Goal: Task Accomplishment & Management: Complete application form

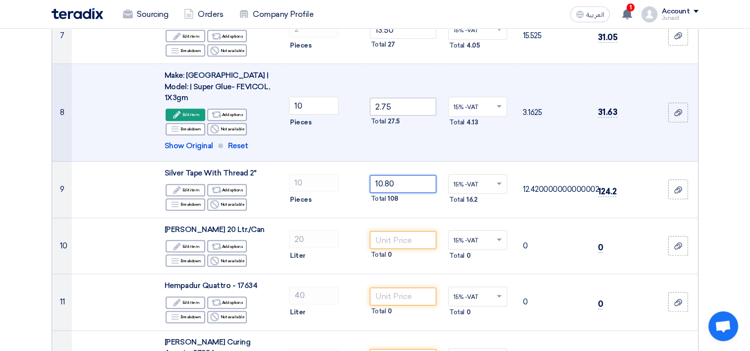
scroll to position [657, 0]
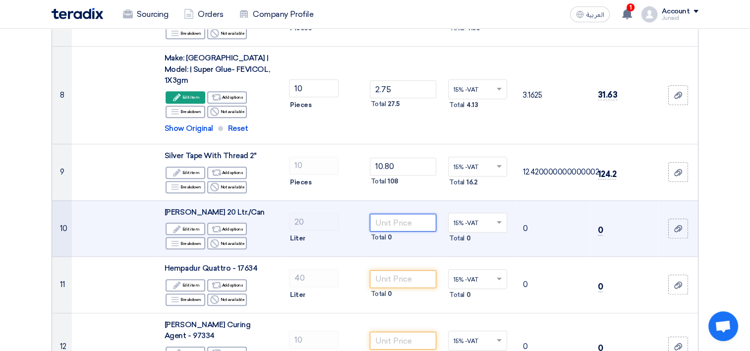
click at [403, 214] on input "number" at bounding box center [403, 223] width 67 height 18
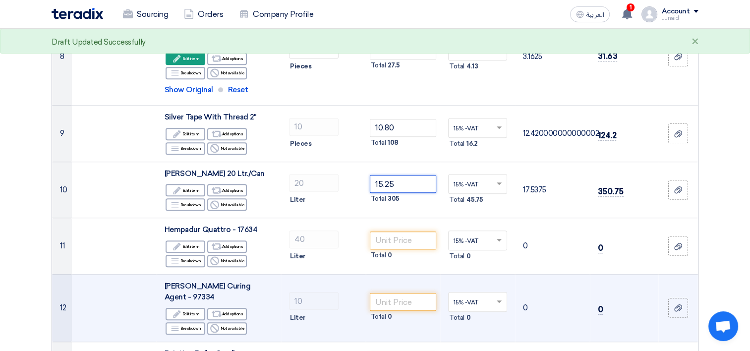
scroll to position [706, 0]
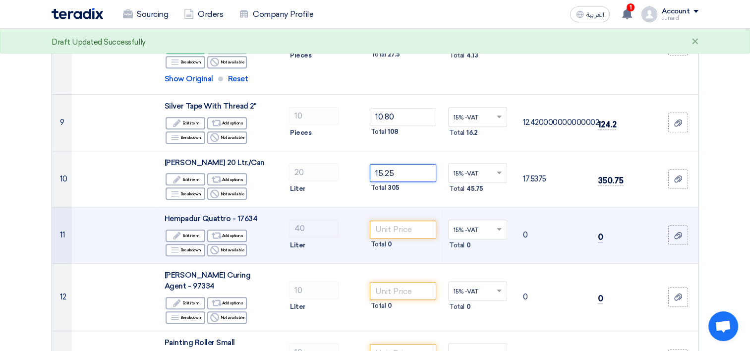
type input "15.25"
click at [145, 223] on td at bounding box center [114, 235] width 85 height 56
click at [177, 247] on use at bounding box center [174, 249] width 7 height 5
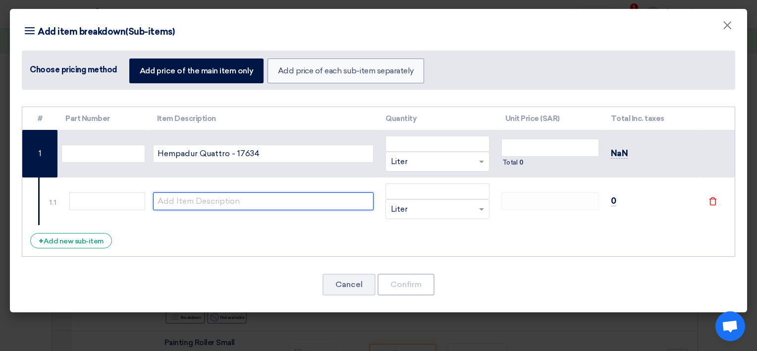
click at [196, 199] on input "text" at bounding box center [263, 201] width 221 height 18
click at [733, 25] on button "×" at bounding box center [728, 26] width 26 height 20
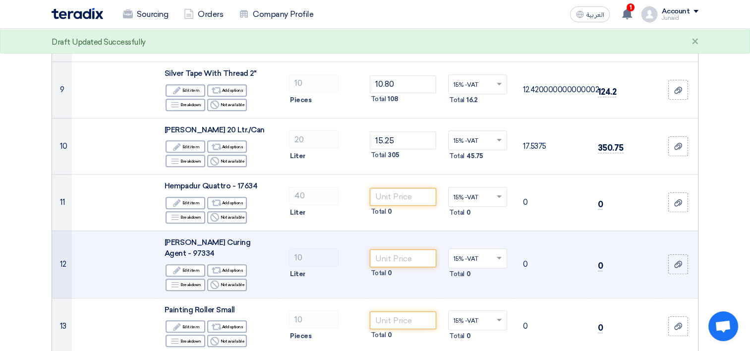
scroll to position [756, 0]
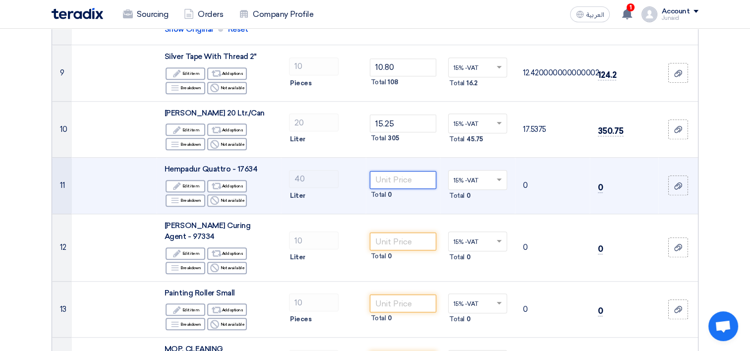
click at [410, 174] on input "number" at bounding box center [403, 180] width 67 height 18
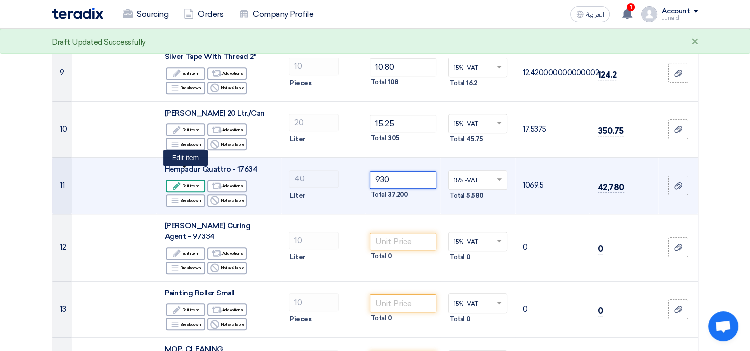
type input "930"
click at [190, 180] on div "Edit Edit item" at bounding box center [186, 186] width 40 height 12
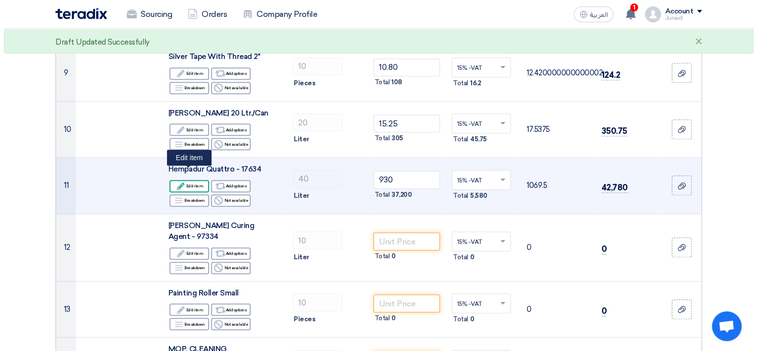
scroll to position [399, 0]
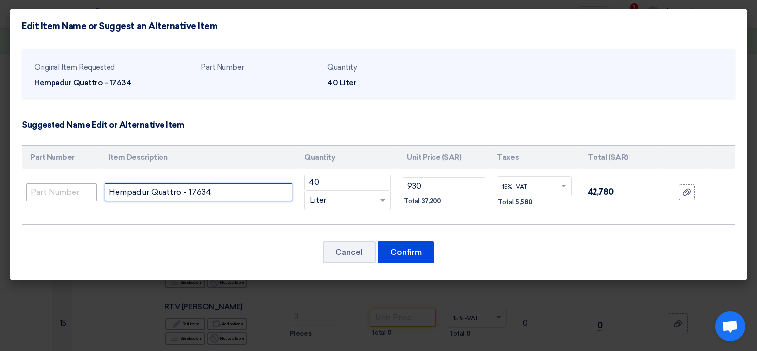
drag, startPoint x: 214, startPoint y: 192, endPoint x: 178, endPoint y: 188, distance: 35.9
click at [85, 190] on tr "Hempadur Quattro - 17634 40 RFQ_STEP1.ITEMS.2.TYPE_PLACEHOLDER × Liter" at bounding box center [378, 192] width 713 height 48
click at [226, 192] on input "Hempadur Quattro - 17634" at bounding box center [199, 192] width 188 height 18
drag, startPoint x: 226, startPoint y: 191, endPoint x: 82, endPoint y: 187, distance: 143.8
click at [82, 188] on tr "Hempadur Quattro - 17634 40 RFQ_STEP1.ITEMS.2.TYPE_PLACEHOLDER × Liter" at bounding box center [378, 192] width 713 height 48
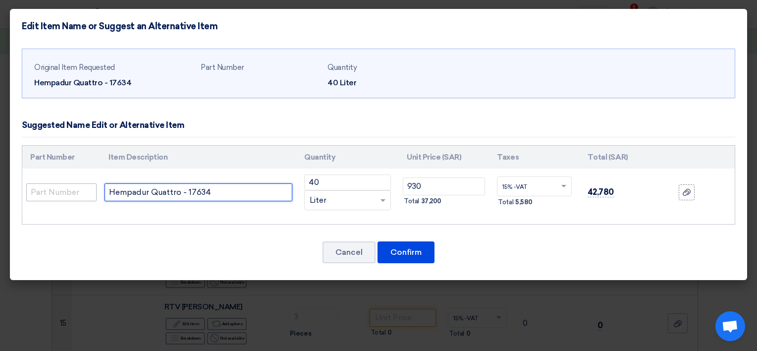
paste input "[PERSON_NAME] Curing Agent - 97334 and Hempadur Quattro - 17634 - NOT SOLD SEPE…"
type input "[PERSON_NAME] Curing Agent - 97334 and Hempadur Quattro - 17634 - NOT SOLD SEPE…"
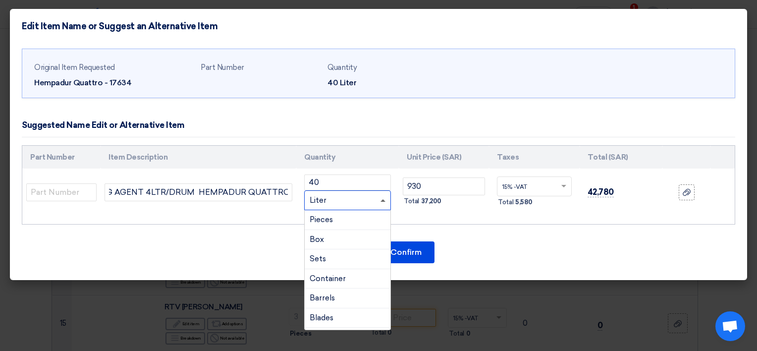
click at [385, 199] on span at bounding box center [383, 200] width 5 height 2
click at [342, 255] on div "Sets" at bounding box center [348, 259] width 86 height 20
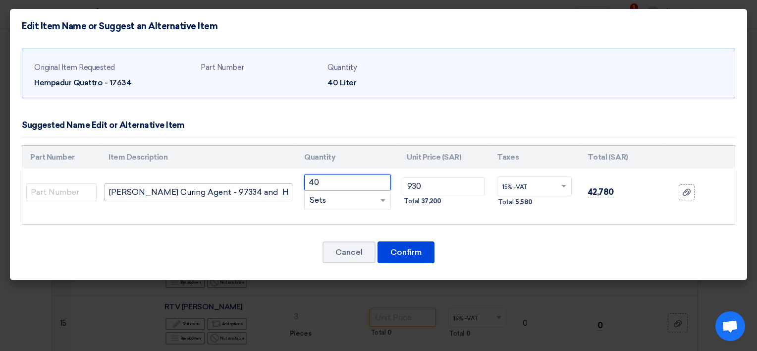
drag, startPoint x: 333, startPoint y: 185, endPoint x: 287, endPoint y: 187, distance: 45.6
click at [287, 187] on tr "[PERSON_NAME] Curing Agent - 97334 and Hempadur Quattro - 17634 - NOT SOLD SEPE…" at bounding box center [378, 192] width 713 height 48
type input "2"
click at [345, 197] on div "RFQ_STEP1.ITEMS.2.TYPE_PLACEHOLDER × Sets" at bounding box center [341, 200] width 73 height 11
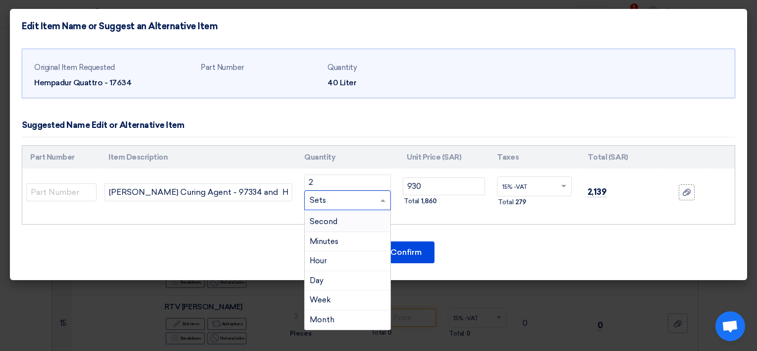
scroll to position [640, 0]
click at [536, 248] on div "Cancel Confirm" at bounding box center [379, 252] width 714 height 24
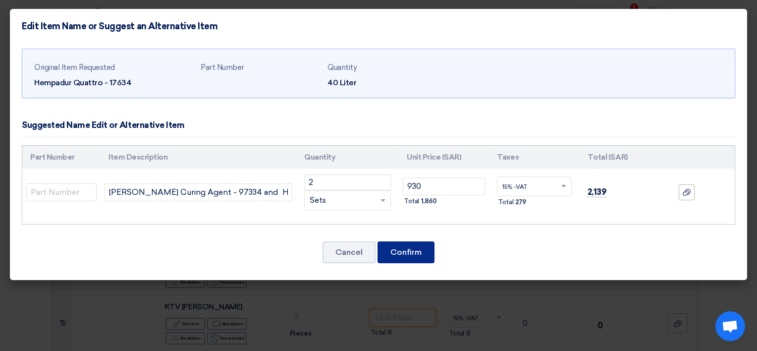
click at [406, 252] on button "Confirm" at bounding box center [406, 252] width 57 height 22
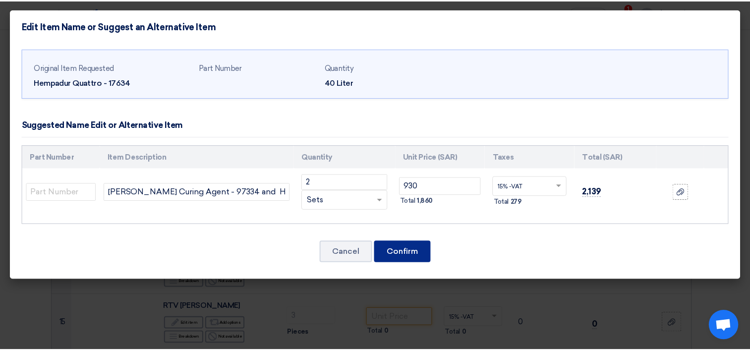
scroll to position [842, 0]
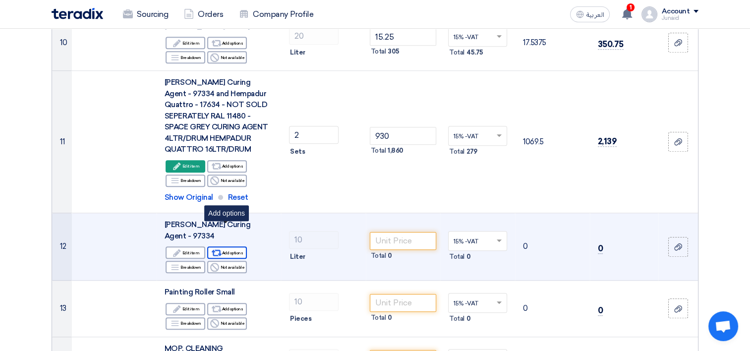
click at [234, 246] on div "Alternative Add options" at bounding box center [227, 252] width 40 height 12
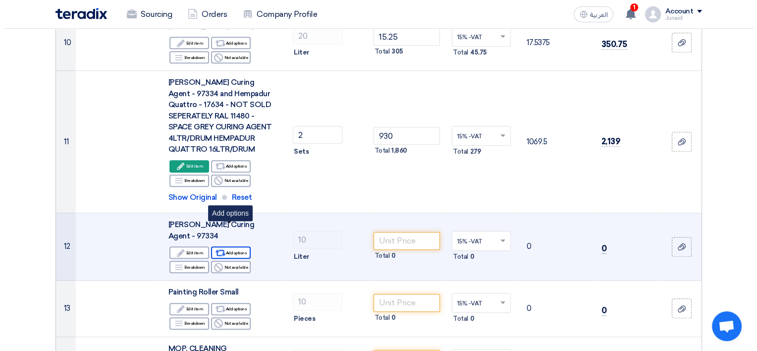
scroll to position [399, 0]
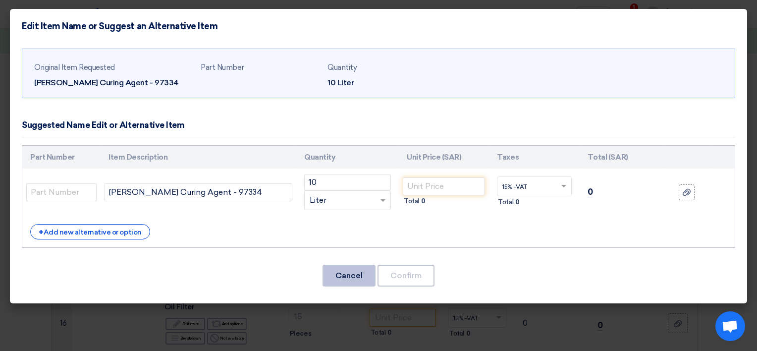
click at [346, 274] on button "Cancel" at bounding box center [349, 276] width 53 height 22
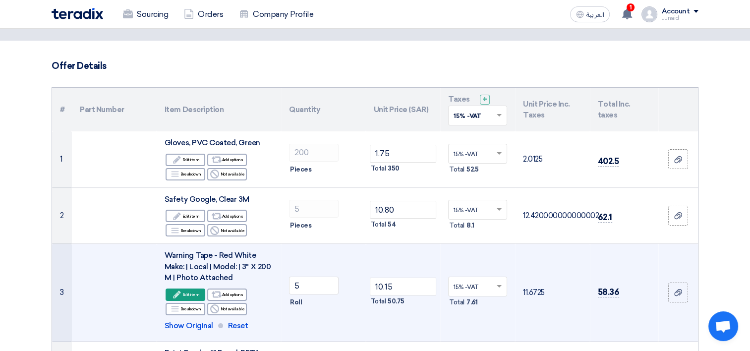
scroll to position [99, 0]
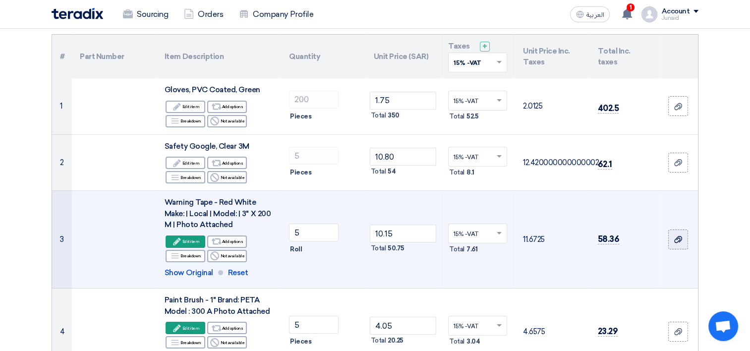
click at [680, 241] on icon at bounding box center [678, 239] width 8 height 8
click at [0, 0] on input "file" at bounding box center [0, 0] width 0 height 0
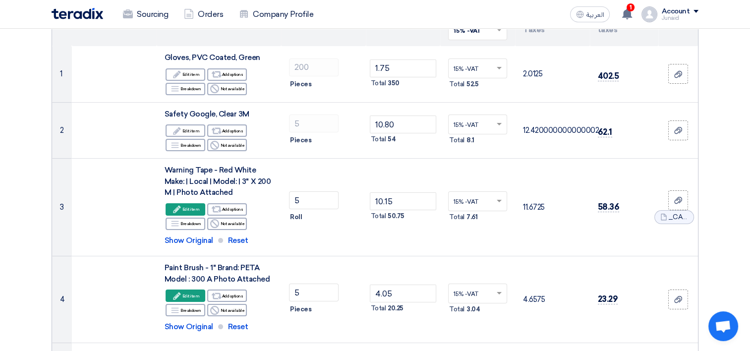
scroll to position [149, 0]
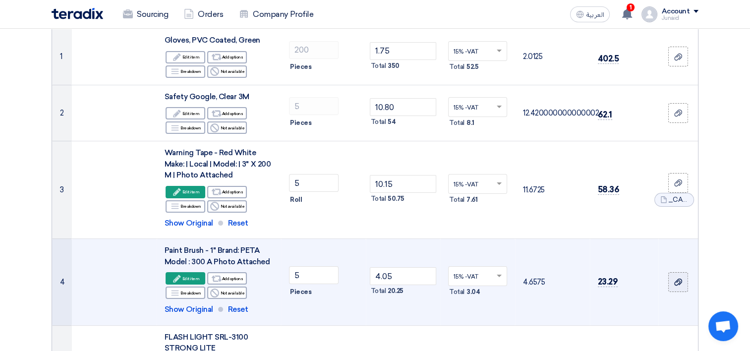
click at [681, 282] on use at bounding box center [678, 281] width 8 height 7
click at [0, 0] on input "file" at bounding box center [0, 0] width 0 height 0
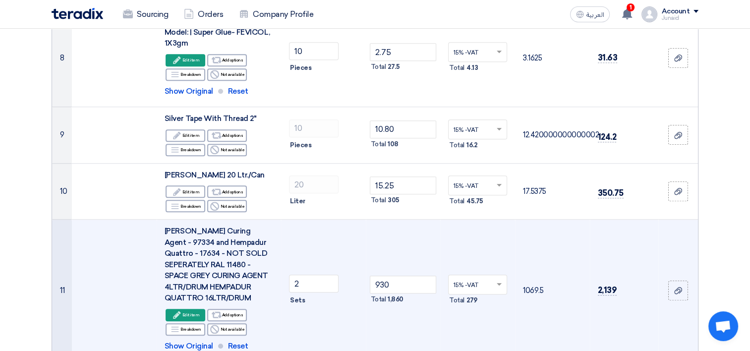
scroll to position [793, 0]
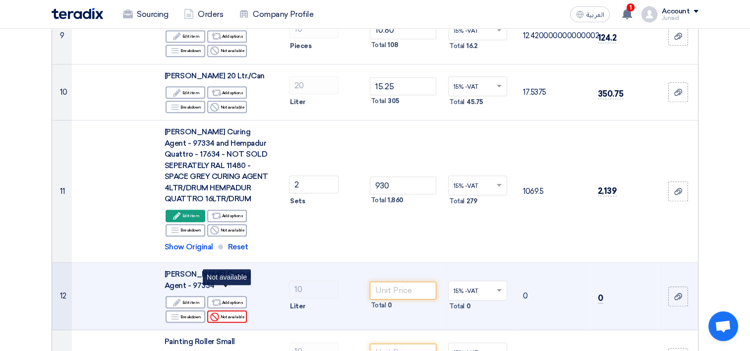
click at [229, 310] on div "Reject Not available" at bounding box center [227, 316] width 40 height 12
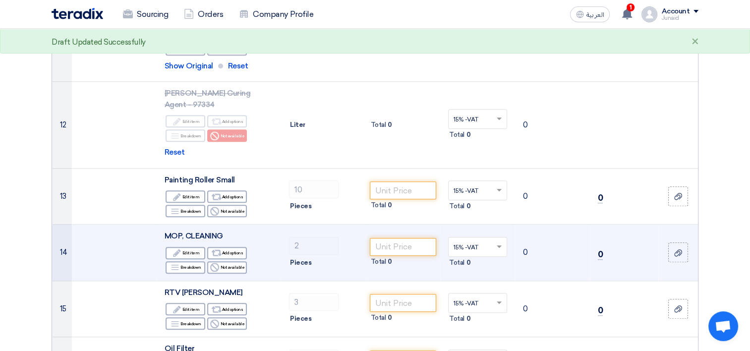
scroll to position [991, 0]
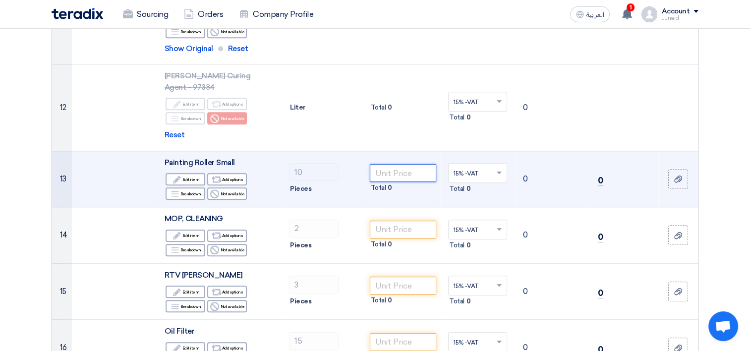
click at [387, 164] on input "number" at bounding box center [403, 173] width 67 height 18
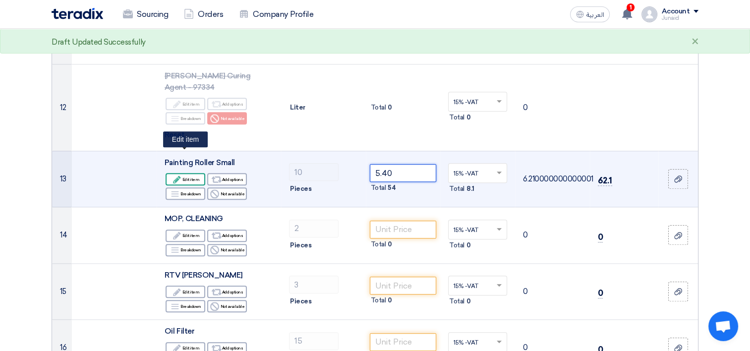
type input "5.40"
click at [188, 173] on div "Edit Edit item" at bounding box center [186, 179] width 40 height 12
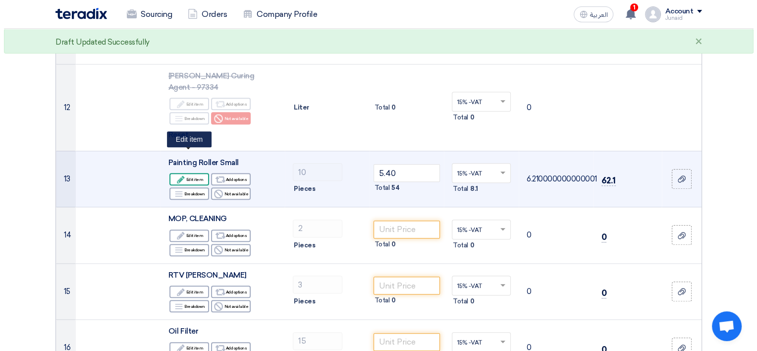
scroll to position [548, 0]
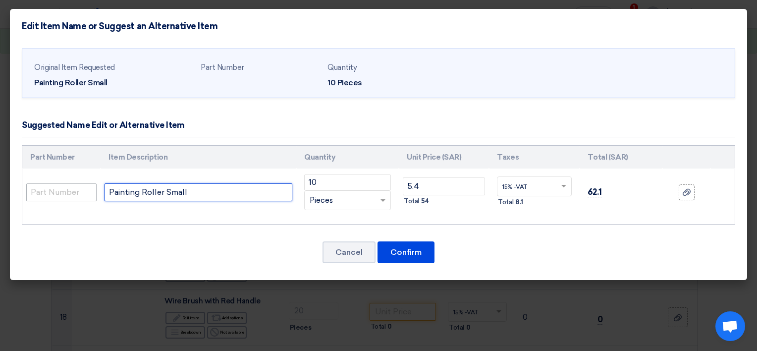
drag, startPoint x: 197, startPoint y: 198, endPoint x: 65, endPoint y: 186, distance: 131.8
click at [65, 186] on tr "Painting Roller Small 10 RFQ_STEP1.ITEMS.2.TYPE_PLACEHOLDER × Pieces" at bounding box center [378, 192] width 713 height 48
paste input "Roller Roller Small 4" with handle"
type input "Roller Roller Small 4" with handle"
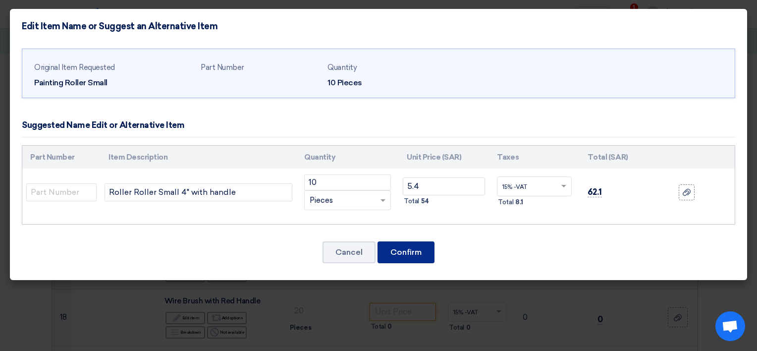
click at [395, 253] on button "Confirm" at bounding box center [406, 252] width 57 height 22
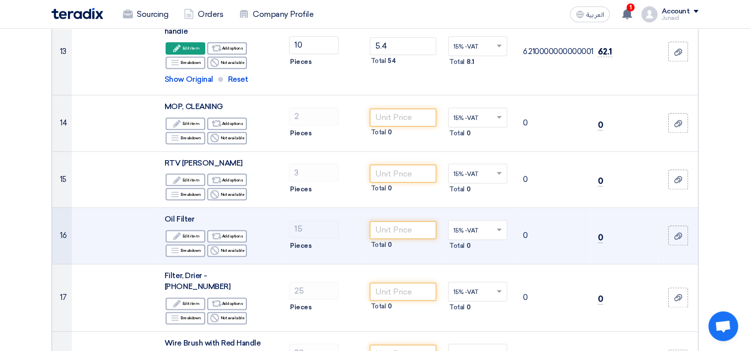
scroll to position [1183, 0]
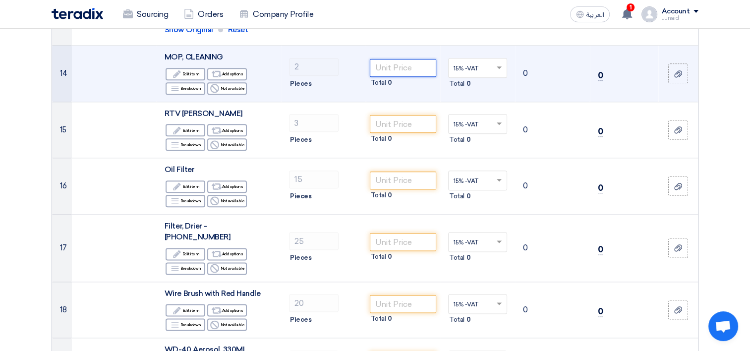
click at [409, 59] on input "number" at bounding box center [403, 68] width 67 height 18
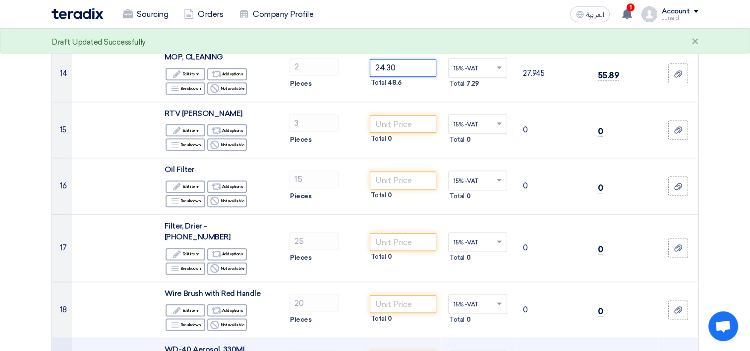
type input "24.30"
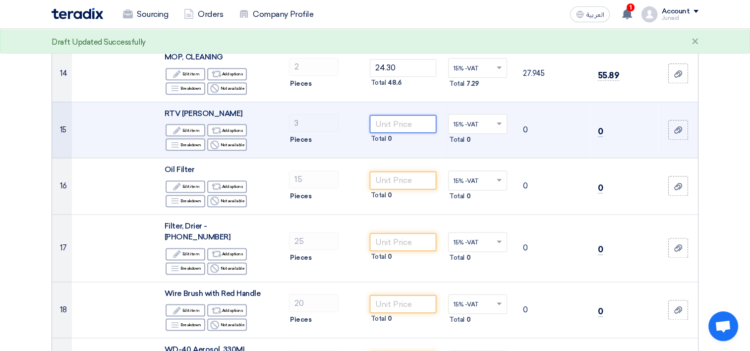
click at [392, 115] on input "number" at bounding box center [403, 124] width 67 height 18
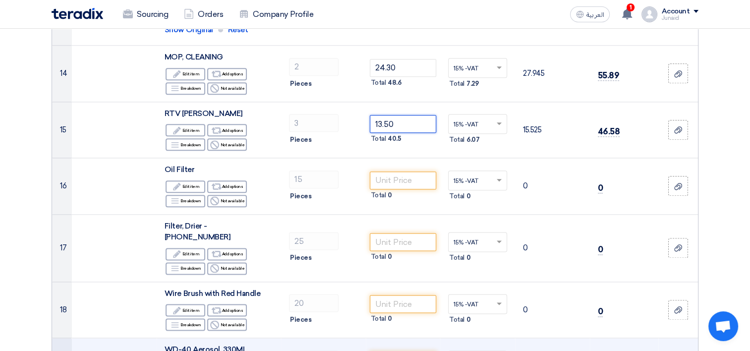
type input "13.50"
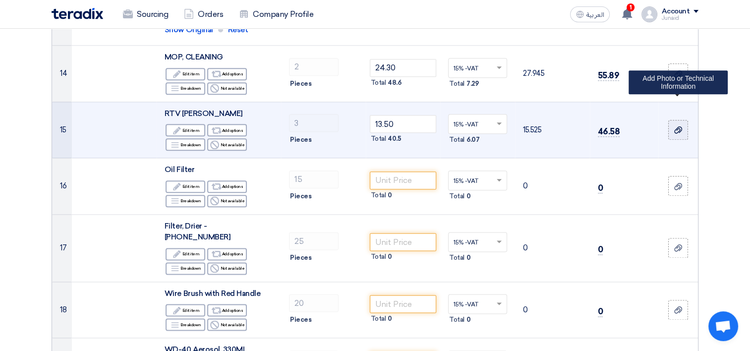
click at [674, 126] on use at bounding box center [678, 129] width 8 height 7
click at [0, 0] on input "file" at bounding box center [0, 0] width 0 height 0
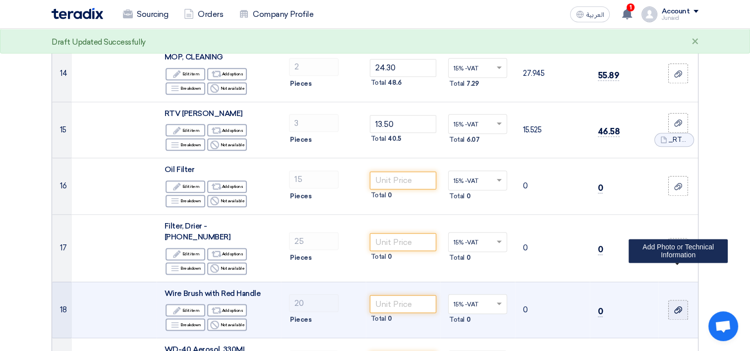
click at [676, 306] on use at bounding box center [678, 309] width 8 height 7
click at [0, 0] on input "file" at bounding box center [0, 0] width 0 height 0
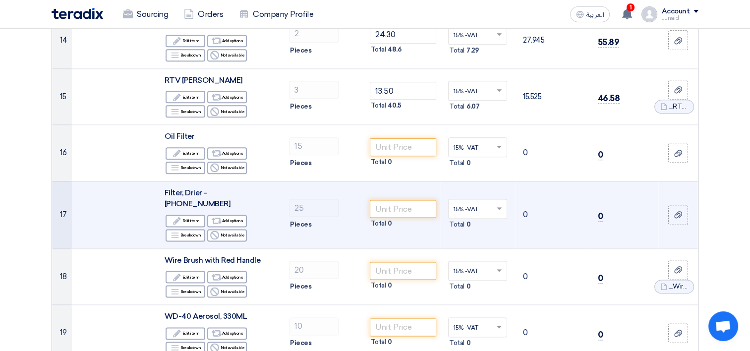
scroll to position [1232, 0]
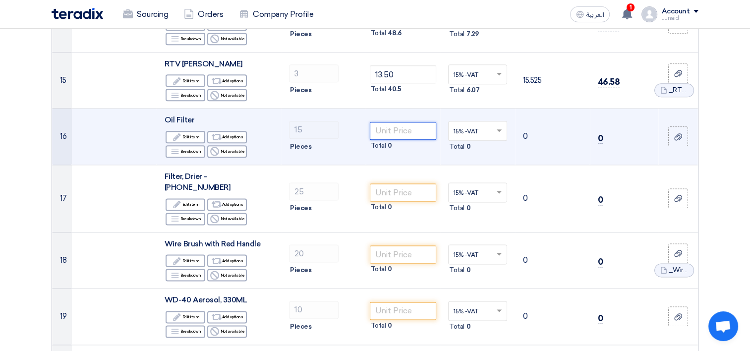
click at [396, 122] on input "number" at bounding box center [403, 131] width 67 height 18
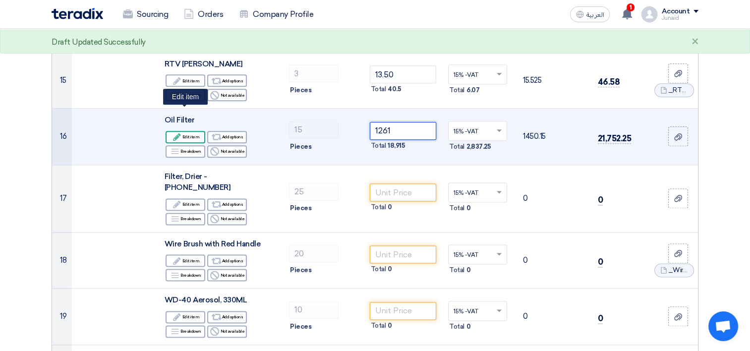
type input "1261"
click at [188, 131] on div "Edit Edit item" at bounding box center [186, 137] width 40 height 12
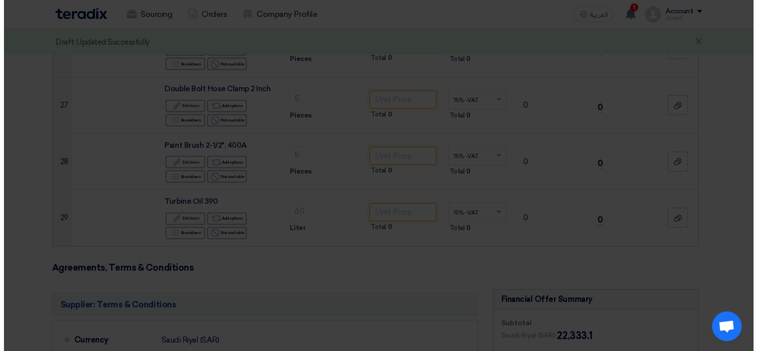
scroll to position [561, 0]
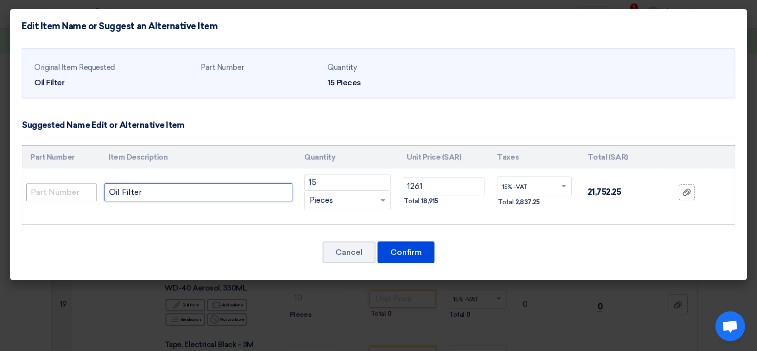
drag, startPoint x: 170, startPoint y: 190, endPoint x: 75, endPoint y: 190, distance: 95.6
click at [75, 190] on tr "Oil Filter 15 RFQ_STEP1.ITEMS.2.TYPE_PLACEHOLDER ×" at bounding box center [378, 192] width 713 height 48
paste input "Make: | [GEOGRAPHIC_DATA] | Model: |Oil Filter Part No : [PHONE_NUMBER] (026-32…"
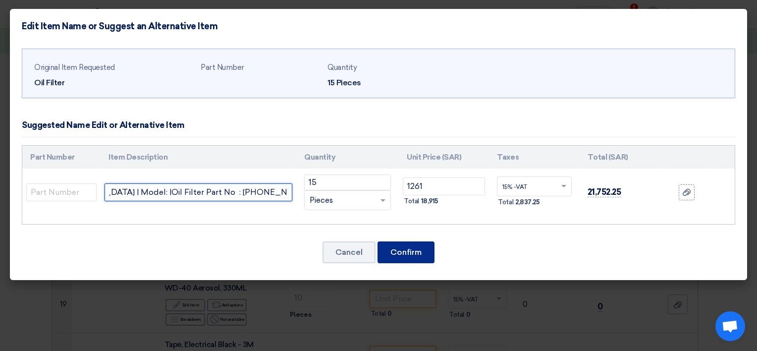
type input "Make: | [GEOGRAPHIC_DATA] | Model: |Oil Filter Part No : [PHONE_NUMBER] (026-32…"
click at [408, 250] on button "Confirm" at bounding box center [406, 252] width 57 height 22
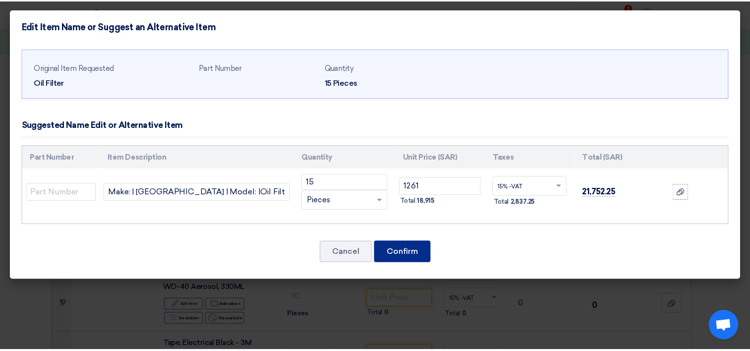
scroll to position [1232, 0]
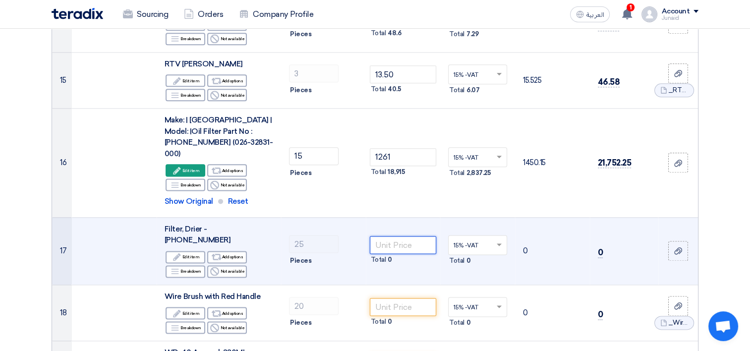
click at [417, 236] on input "number" at bounding box center [403, 245] width 67 height 18
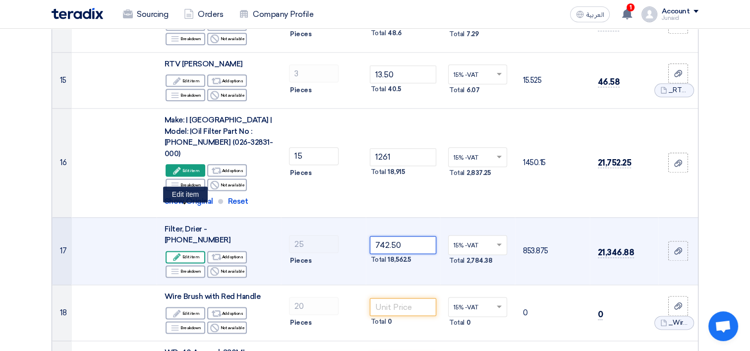
type input "742.50"
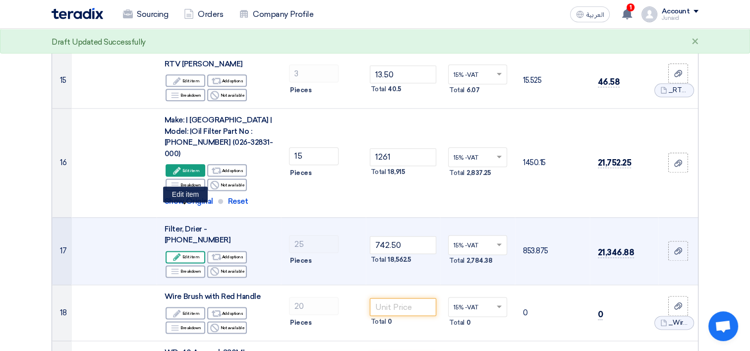
click at [172, 251] on div "Edit Edit item" at bounding box center [186, 257] width 40 height 12
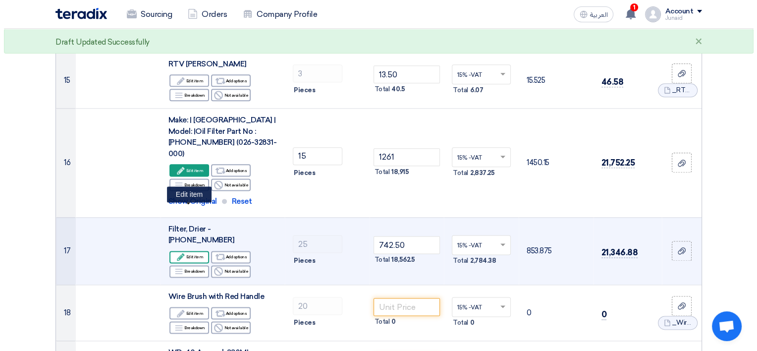
scroll to position [561, 0]
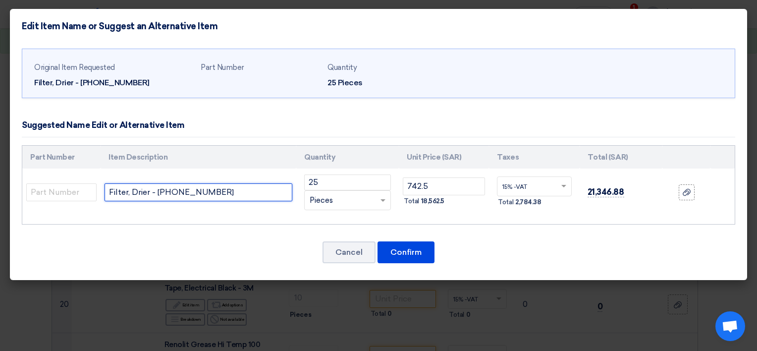
drag, startPoint x: 199, startPoint y: 187, endPoint x: -2, endPoint y: 186, distance: 200.7
paste input "Make: | [GEOGRAPHIC_DATA] | Model: |PN: 026-37563 000 Filter Drier Ex-Stock. Su…"
type input "Make: | [GEOGRAPHIC_DATA] | Model: |PN: 026-37563 000 Filter Drier Ex-Stock. Su…"
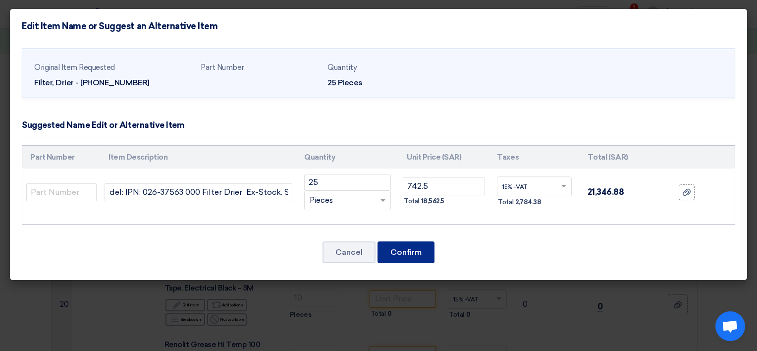
scroll to position [0, 0]
click at [390, 247] on button "Confirm" at bounding box center [406, 252] width 57 height 22
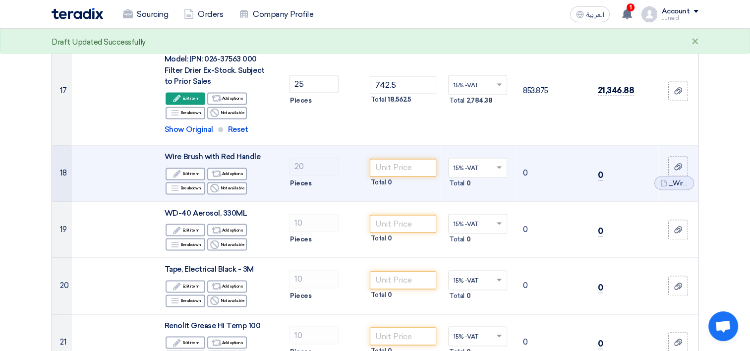
scroll to position [1431, 0]
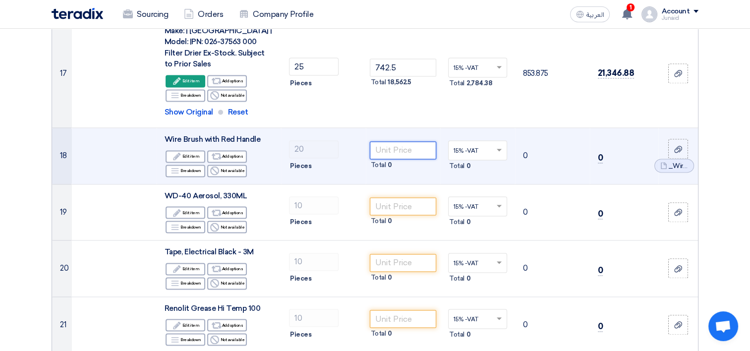
click at [391, 141] on input "number" at bounding box center [403, 150] width 67 height 18
type input "6.75"
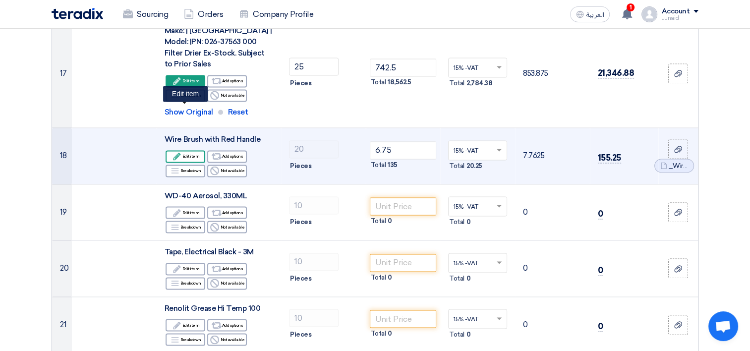
click at [187, 150] on div "Edit Edit item" at bounding box center [186, 156] width 40 height 12
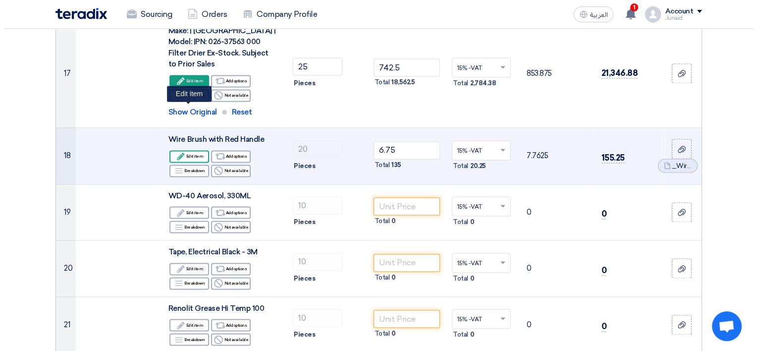
scroll to position [662, 0]
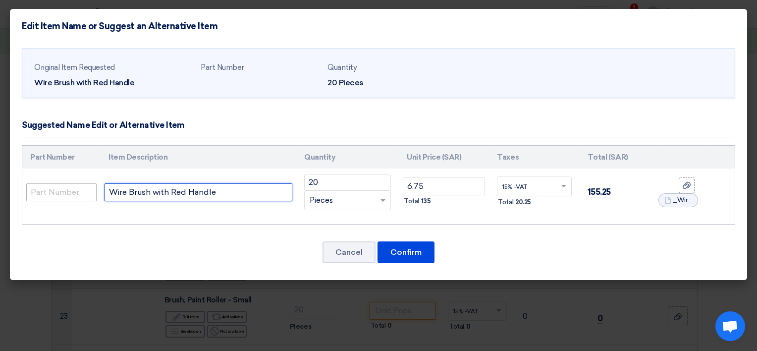
drag, startPoint x: 225, startPoint y: 192, endPoint x: 48, endPoint y: 186, distance: 177.5
click at [48, 186] on tr "Wire Brush with Red Handle 20 RFQ_STEP1.ITEMS.2.TYPE_PLACEHOLDER × Pieces" at bounding box center [378, 192] width 713 height 48
paste input "Make: CHINA Photo Attached"
type input "Wire Brush with Red Handle Make: CHINA Photo Attached"
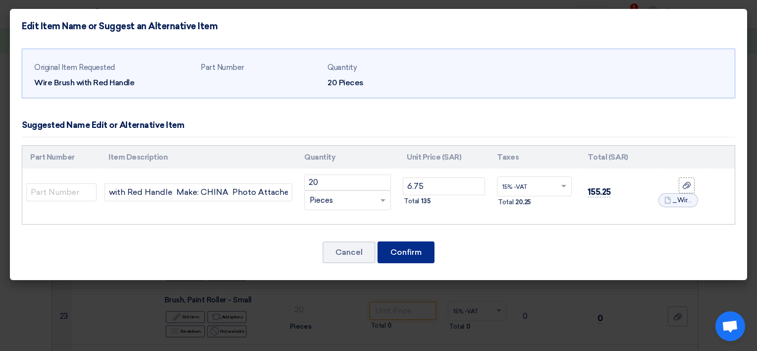
click at [423, 251] on button "Confirm" at bounding box center [406, 252] width 57 height 22
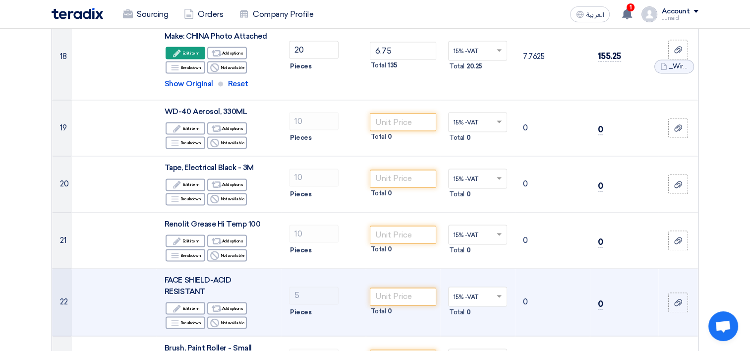
scroll to position [1528, 0]
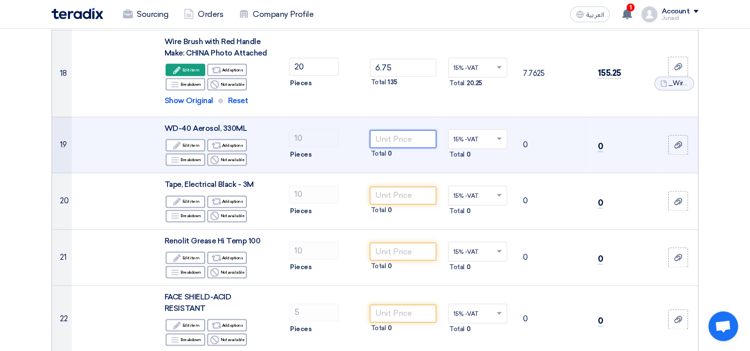
click at [398, 130] on input "number" at bounding box center [403, 139] width 67 height 18
type input "6"
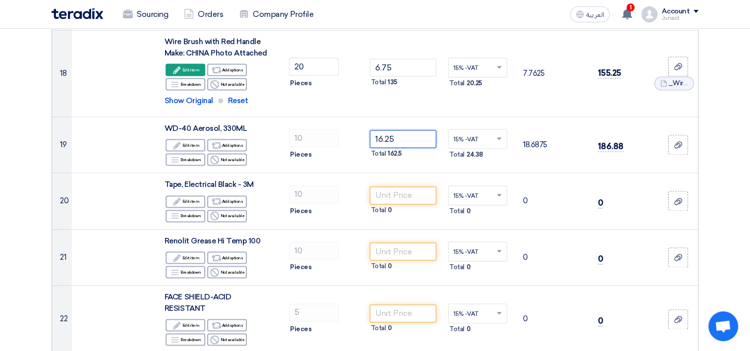
type input "16.25"
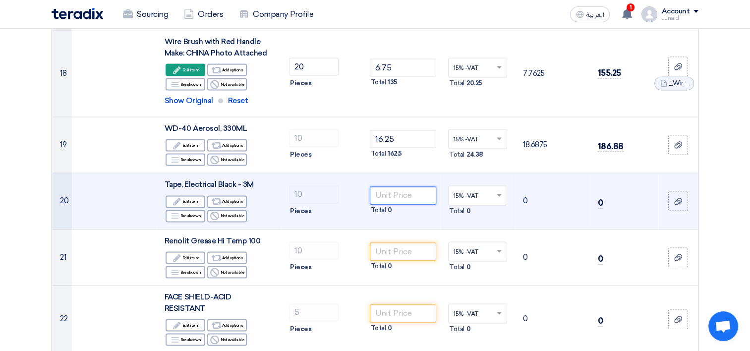
click at [413, 186] on input "number" at bounding box center [403, 195] width 67 height 18
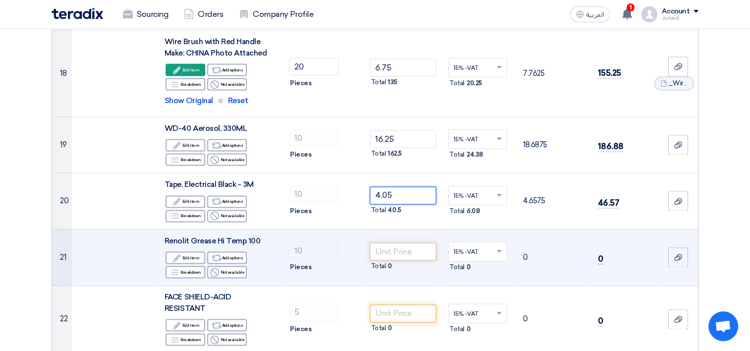
type input "4.05"
click at [425, 242] on input "number" at bounding box center [403, 251] width 67 height 18
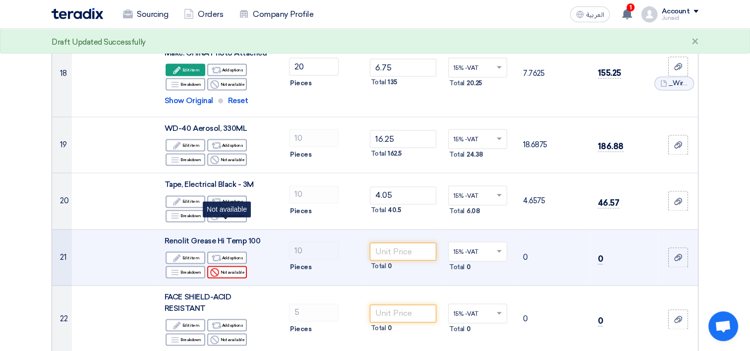
click at [228, 266] on div "Reject Not available" at bounding box center [227, 272] width 40 height 12
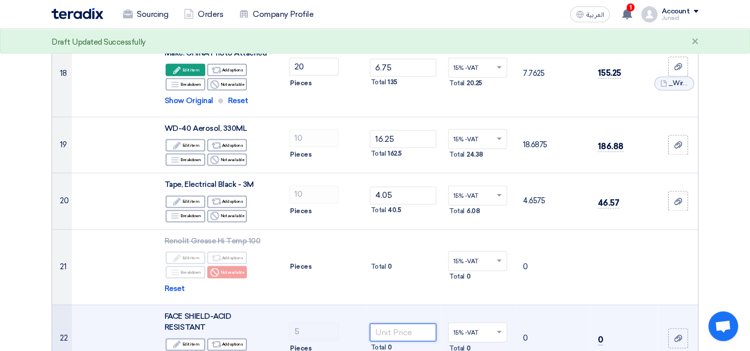
click at [402, 323] on input "number" at bounding box center [403, 332] width 67 height 18
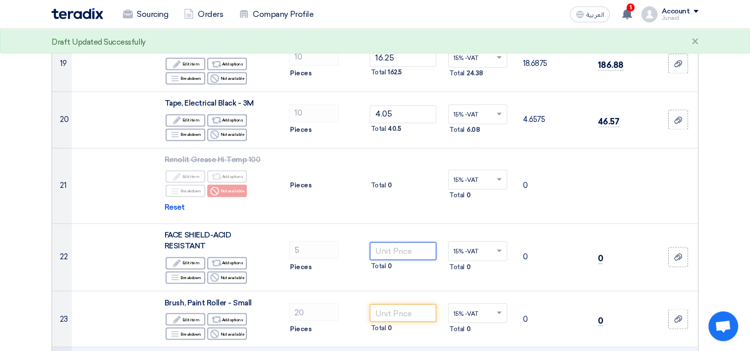
scroll to position [1627, 0]
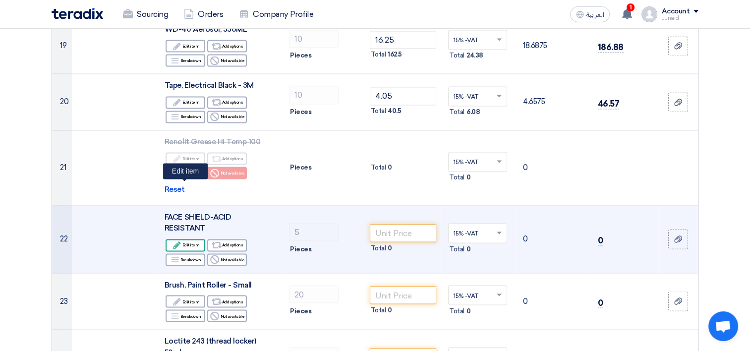
click at [186, 239] on div "Edit Edit item" at bounding box center [186, 245] width 40 height 12
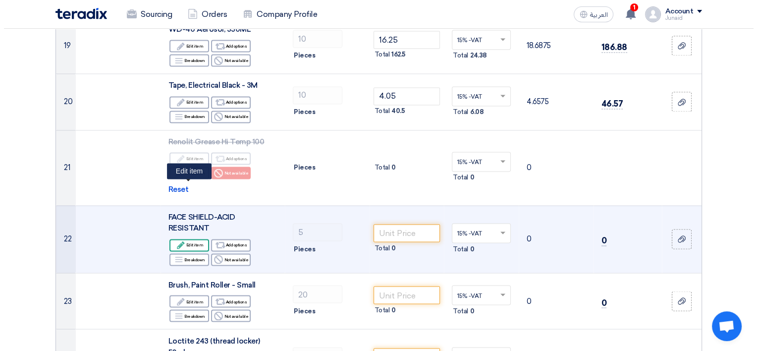
scroll to position [674, 0]
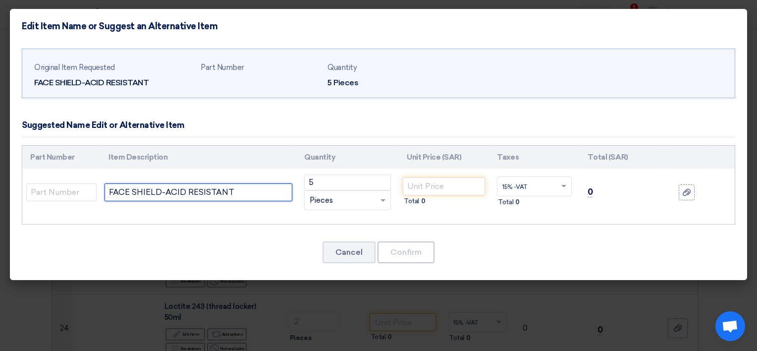
drag, startPoint x: 236, startPoint y: 190, endPoint x: 204, endPoint y: 181, distance: 33.6
click at [0, 186] on html "Sourcing Orders Company Profile العربية ع 1 New request received, check details…" at bounding box center [378, 306] width 757 height 1960
paste input "text"
paste input "Brand : MSA"
type input "FACE SHIELD-ACID RESISTANT Brand : MSA"
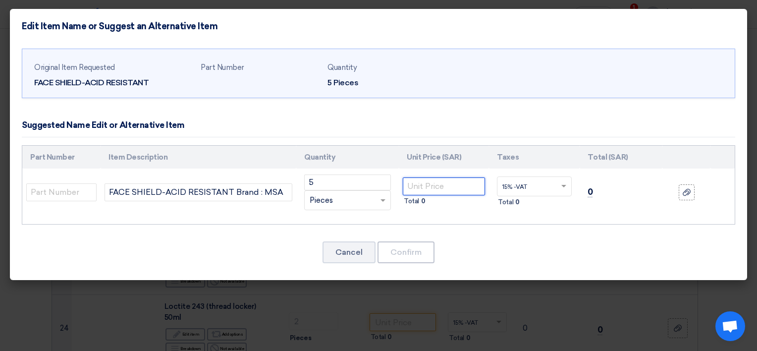
click at [433, 194] on input "number" at bounding box center [444, 186] width 82 height 18
type input "40.50"
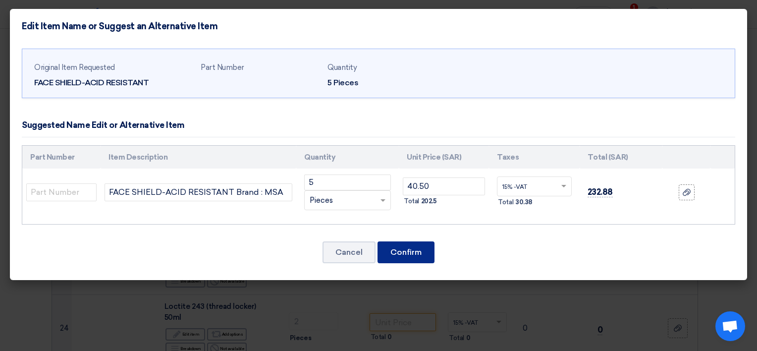
click at [399, 249] on button "Confirm" at bounding box center [406, 252] width 57 height 22
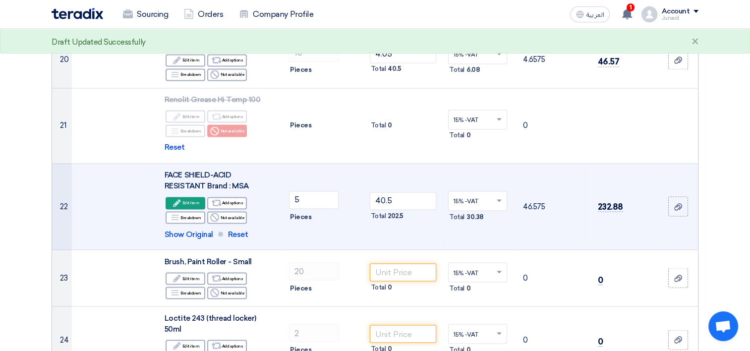
scroll to position [1726, 0]
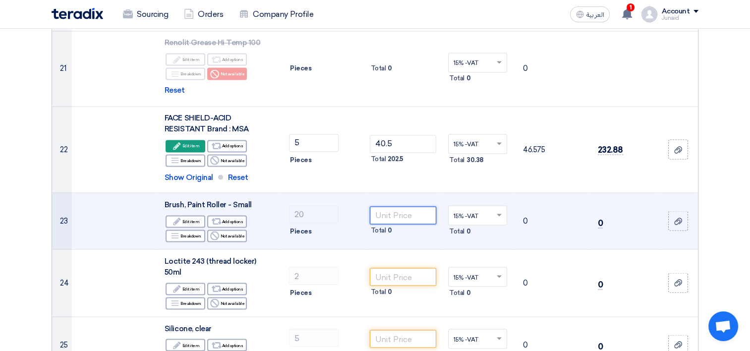
click at [412, 206] on input "number" at bounding box center [403, 215] width 67 height 18
type input "6.75"
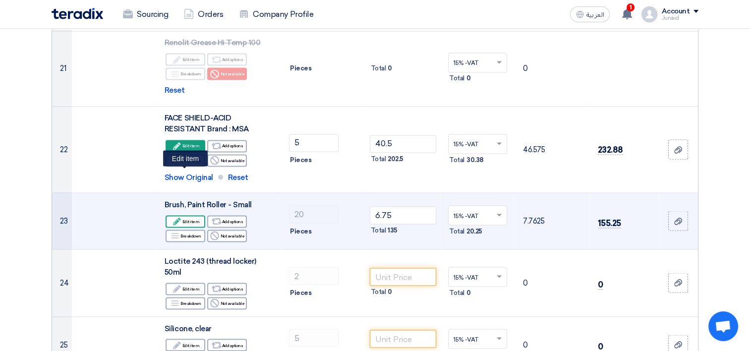
click at [196, 215] on div "Edit Edit item" at bounding box center [186, 221] width 40 height 12
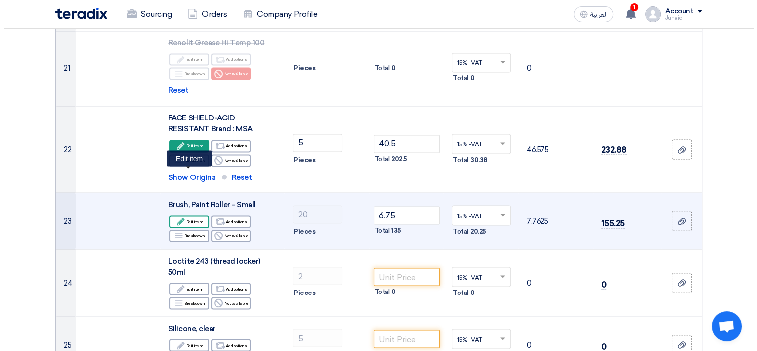
scroll to position [773, 0]
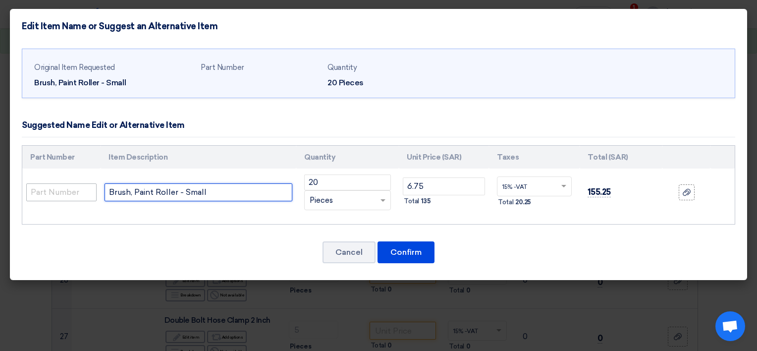
drag, startPoint x: 250, startPoint y: 197, endPoint x: 27, endPoint y: 185, distance: 223.3
click at [27, 185] on tr "Brush, Paint Roller - Small 20 RFQ_STEP1.ITEMS.2.TYPE_PLACEHOLDER × Pieces" at bounding box center [378, 192] width 713 height 48
paste input "Roller Paint brush (small) 4" with handle"
type input "Roller Paint brush (small) 4" with handle"
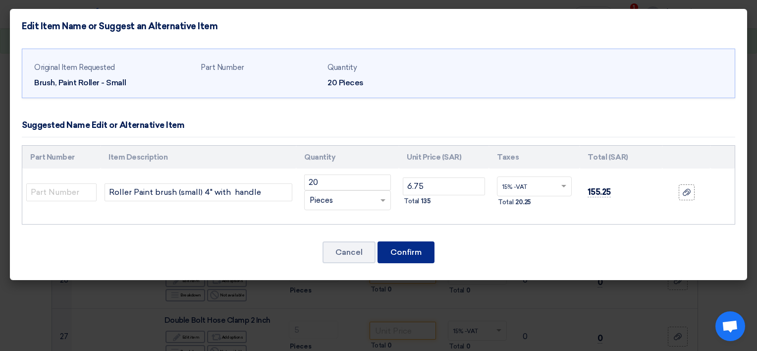
click at [420, 244] on button "Confirm" at bounding box center [406, 252] width 57 height 22
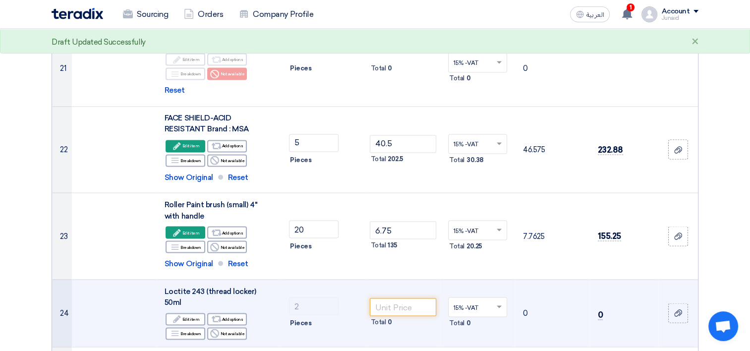
scroll to position [1776, 0]
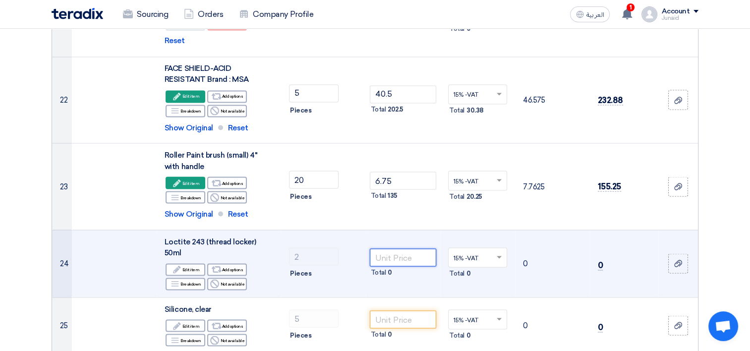
click at [422, 248] on input "number" at bounding box center [403, 257] width 67 height 18
click at [427, 248] on input "number" at bounding box center [403, 257] width 67 height 18
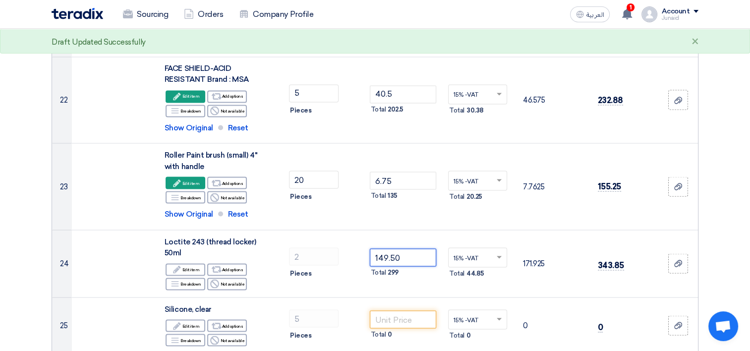
type input "149.50"
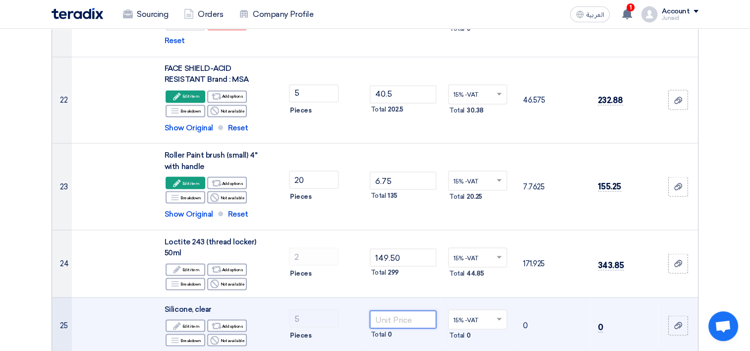
click at [408, 310] on input "number" at bounding box center [403, 319] width 67 height 18
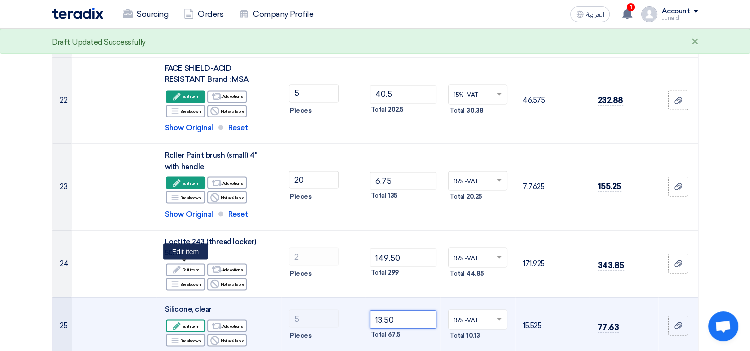
type input "13.50"
click at [179, 321] on icon "Edit" at bounding box center [176, 325] width 9 height 9
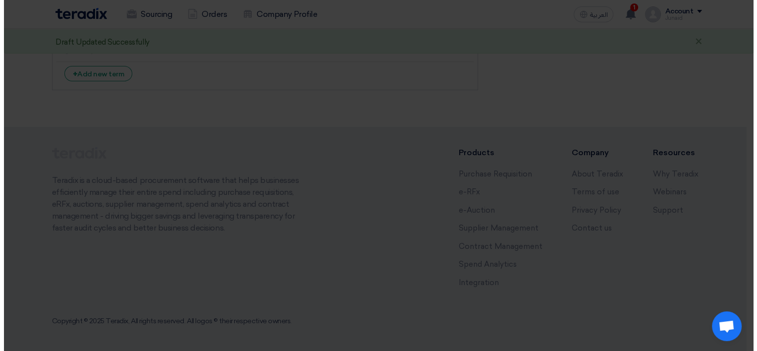
scroll to position [823, 0]
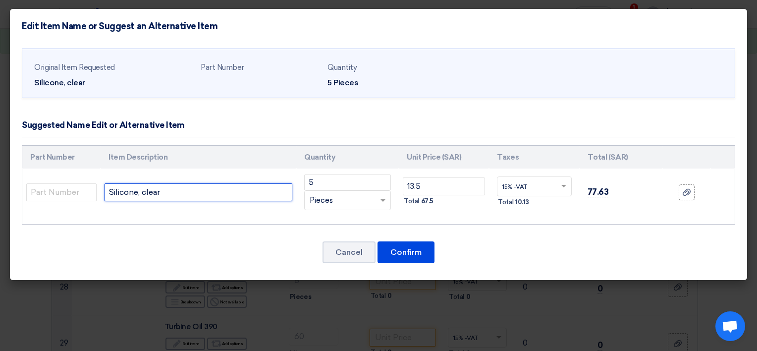
drag, startPoint x: 172, startPoint y: 193, endPoint x: -2, endPoint y: 188, distance: 174.5
click at [0, 188] on html "Sourcing Orders Company Profile العربية ع 1 New request received, check details…" at bounding box center [378, 95] width 757 height 1836
paste input "Brand : [PERSON_NAME] Make: [GEOGRAPHIC_DATA]"
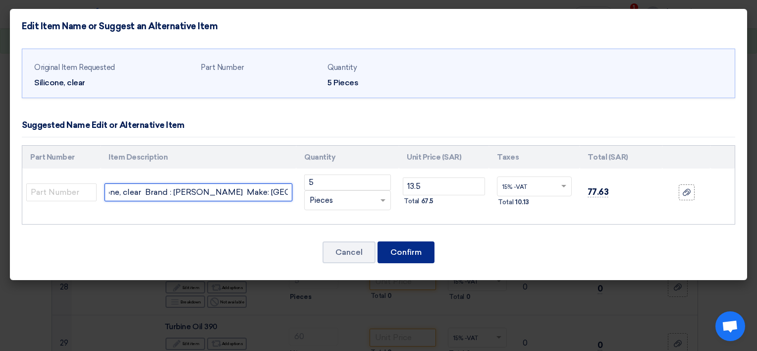
type input "Silicone, clear Brand : [PERSON_NAME] Make: [GEOGRAPHIC_DATA]"
click at [428, 248] on button "Confirm" at bounding box center [406, 252] width 57 height 22
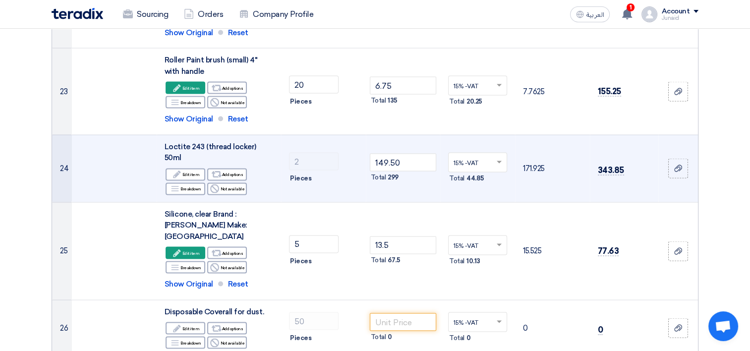
scroll to position [1875, 0]
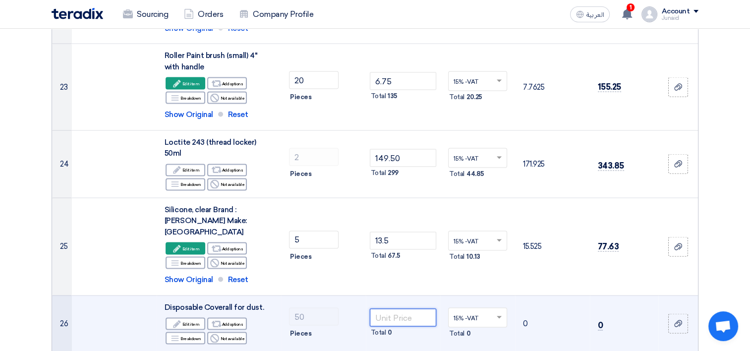
click at [403, 309] on input "number" at bounding box center [403, 318] width 67 height 18
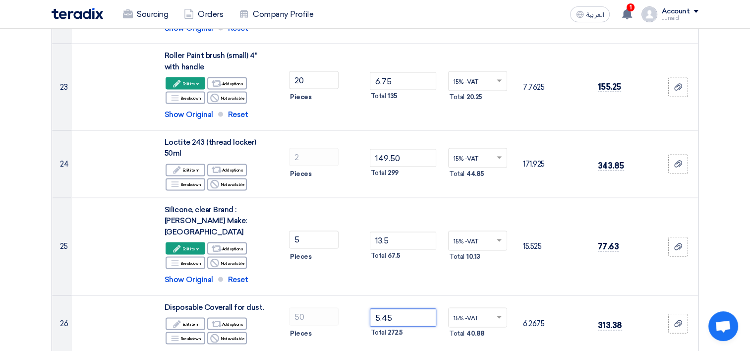
type input "5.45"
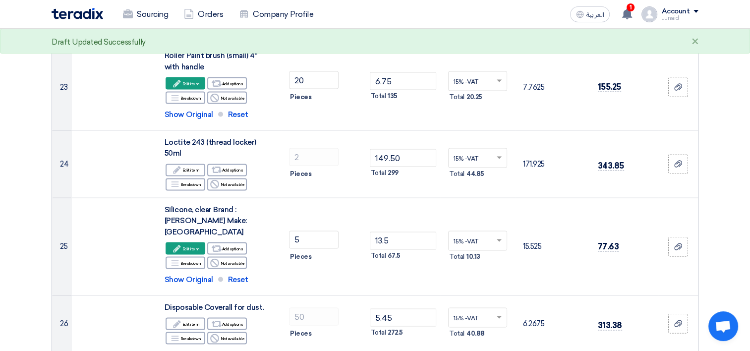
type input "16.20"
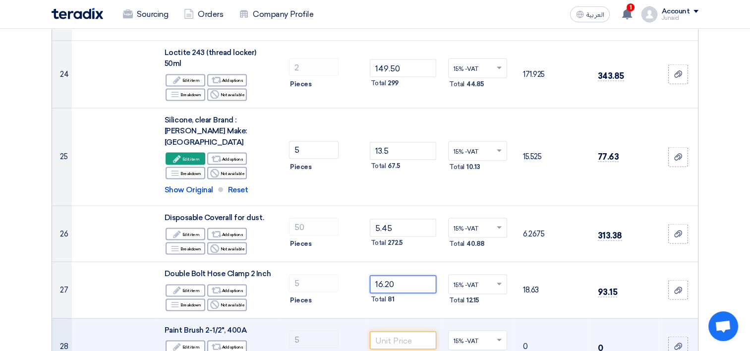
scroll to position [1974, 0]
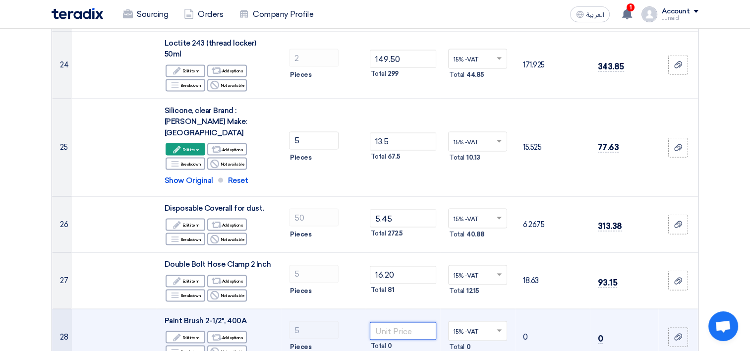
click at [395, 322] on input "number" at bounding box center [403, 331] width 67 height 18
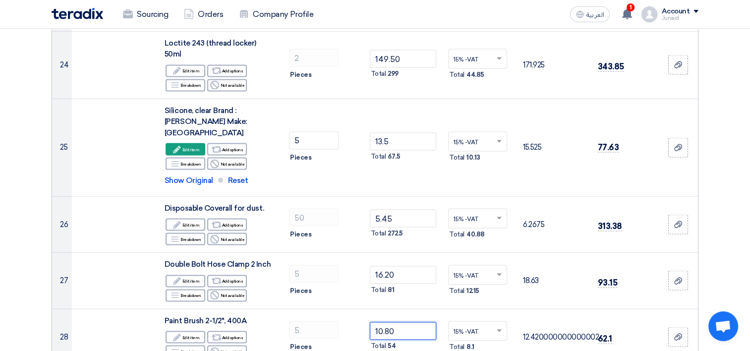
type input "10.80"
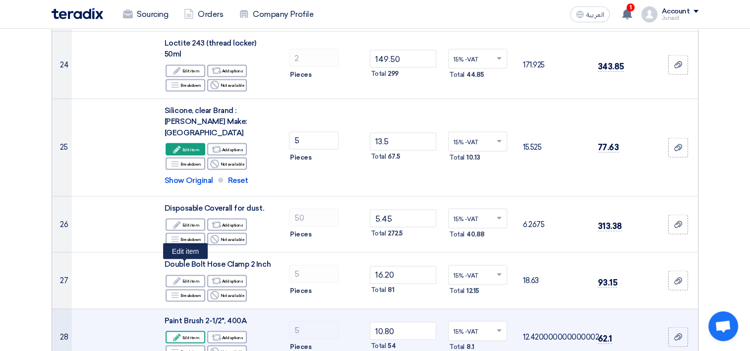
click at [192, 331] on div "Edit Edit item" at bounding box center [186, 337] width 40 height 12
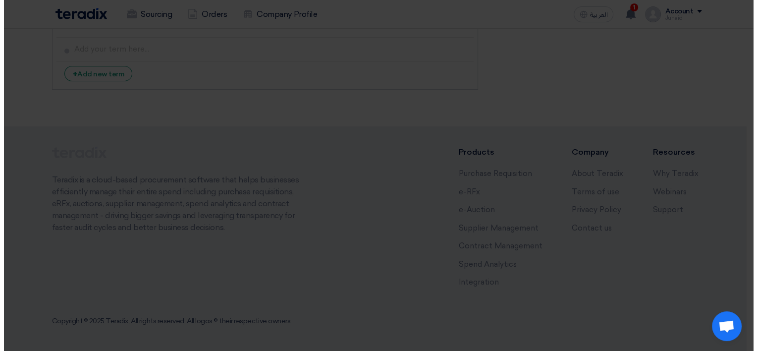
scroll to position [848, 0]
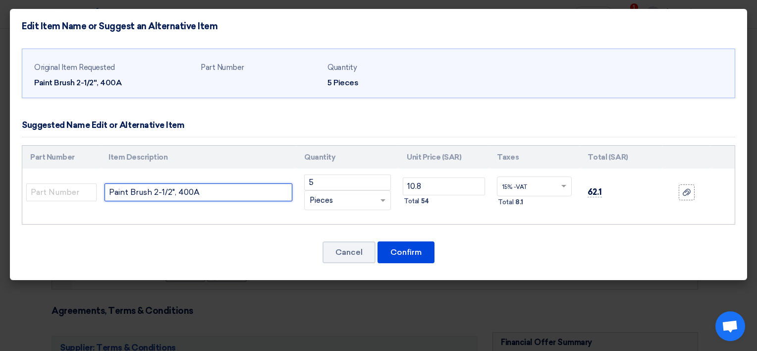
drag, startPoint x: 213, startPoint y: 188, endPoint x: -2, endPoint y: 189, distance: 214.6
click at [0, 189] on html "Sourcing Orders Company Profile العربية ع 1 New request received, check details…" at bounding box center [378, 42] width 757 height 1780
paste input "300A Brand : PET"
type input "Paint Brush 2-1/2" 300A Brand : PETA"
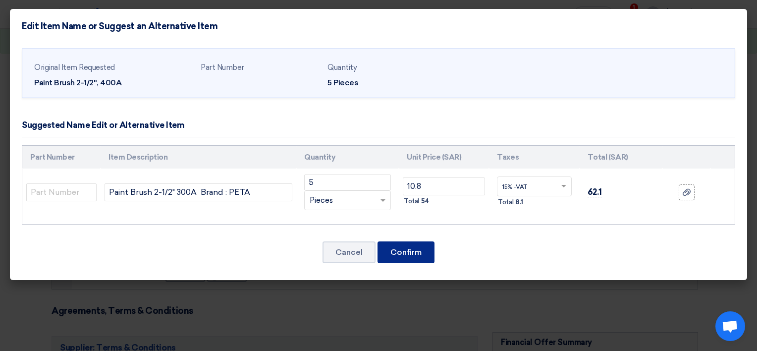
click at [414, 248] on button "Confirm" at bounding box center [406, 252] width 57 height 22
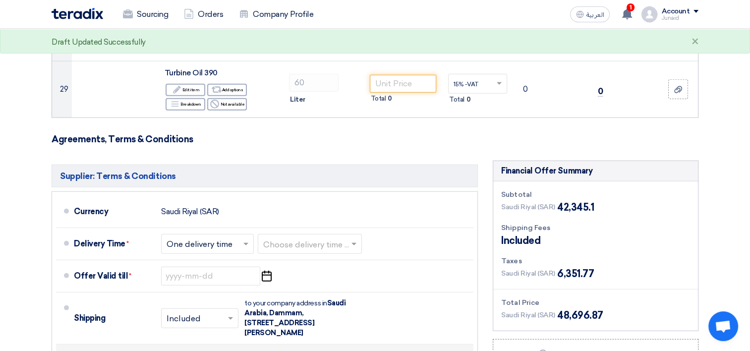
scroll to position [2321, 0]
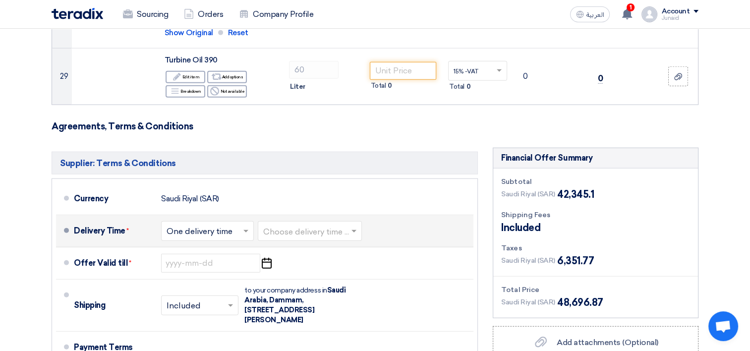
click at [230, 224] on input "text" at bounding box center [208, 231] width 83 height 14
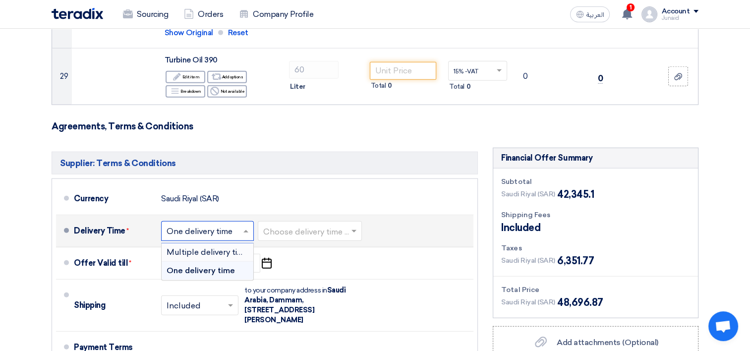
click at [230, 247] on span "Multiple delivery times" at bounding box center [210, 251] width 86 height 9
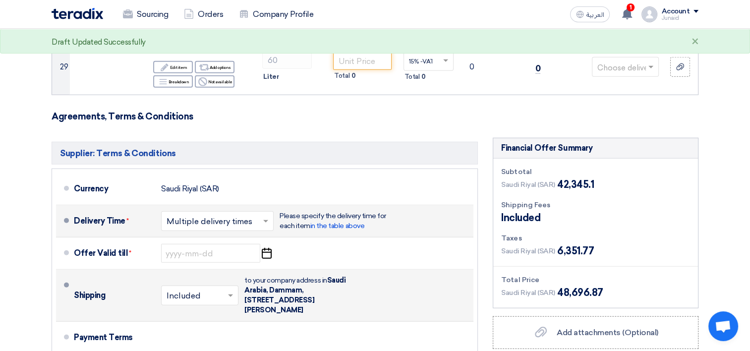
scroll to position [2460, 0]
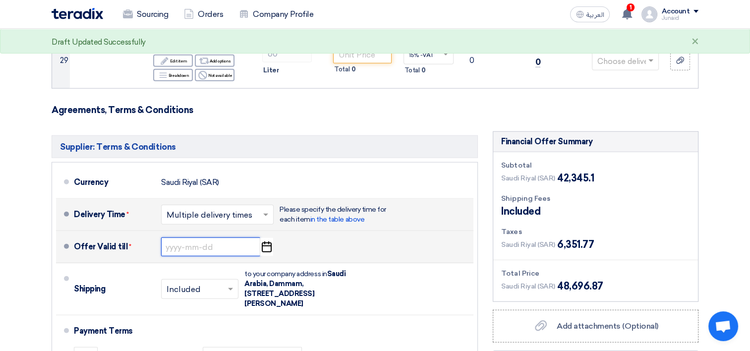
click at [209, 237] on input at bounding box center [210, 246] width 99 height 19
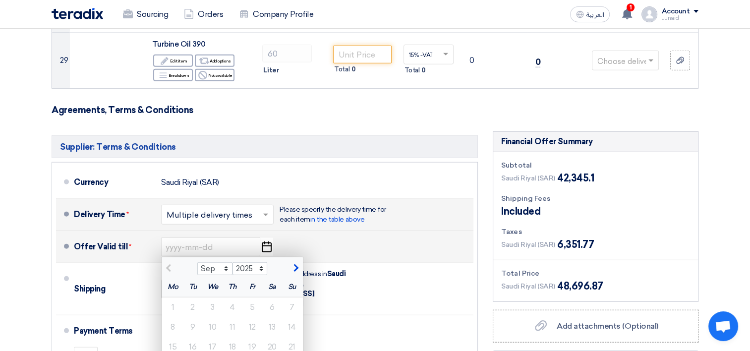
type input "[DATE]"
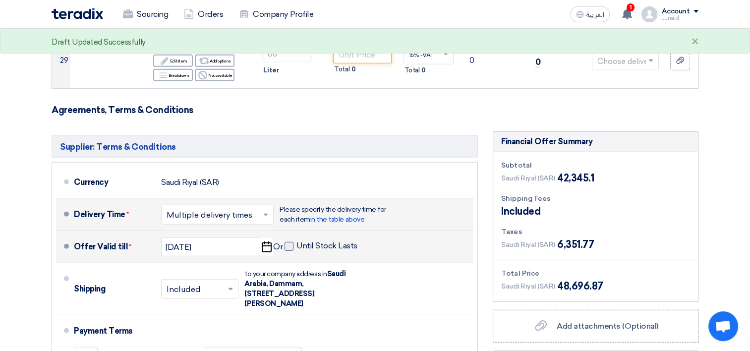
click at [291, 242] on span at bounding box center [288, 246] width 9 height 9
click at [296, 241] on input "Until Stock Lasts" at bounding box center [327, 250] width 63 height 19
checkbox input "true"
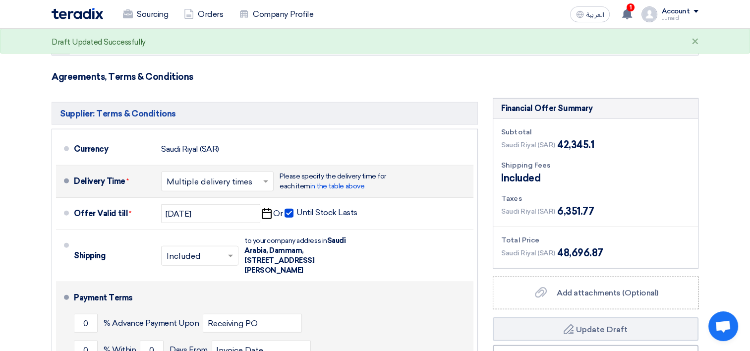
scroll to position [2509, 0]
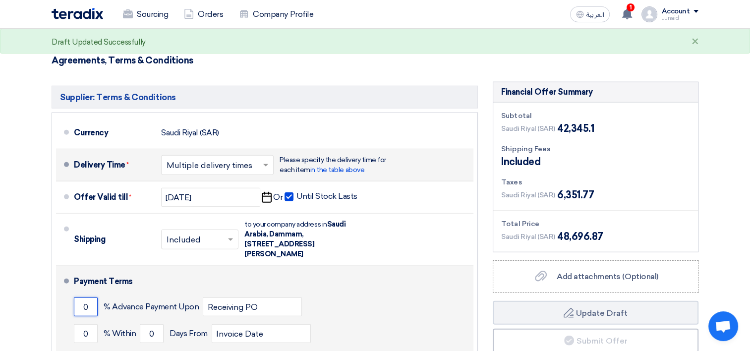
drag, startPoint x: 92, startPoint y: 201, endPoint x: 71, endPoint y: 201, distance: 20.3
click at [71, 266] on li "Payment Terms 0 % Advance Payment Upon Receiving PO 0 % Within 0" at bounding box center [264, 317] width 417 height 103
drag, startPoint x: 95, startPoint y: 224, endPoint x: 74, endPoint y: 224, distance: 20.8
click at [74, 324] on input "0" at bounding box center [86, 333] width 24 height 19
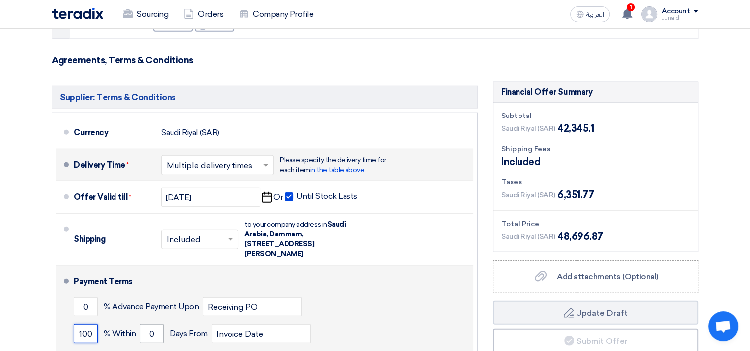
type input "100"
click at [157, 324] on input "0" at bounding box center [152, 333] width 24 height 19
type input "0"
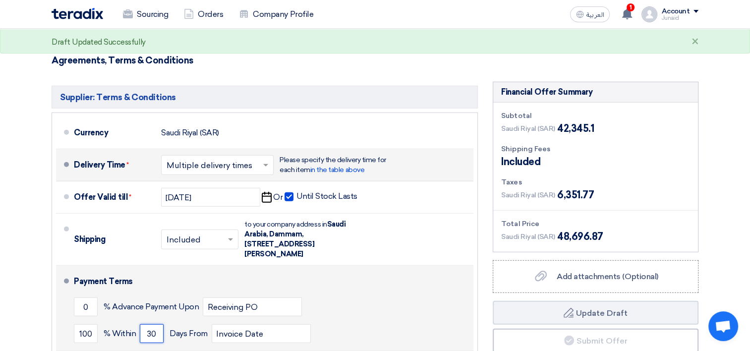
type input "30"
click at [396, 293] on div "0 % Advance Payment Upon Receiving PO" at bounding box center [271, 306] width 395 height 27
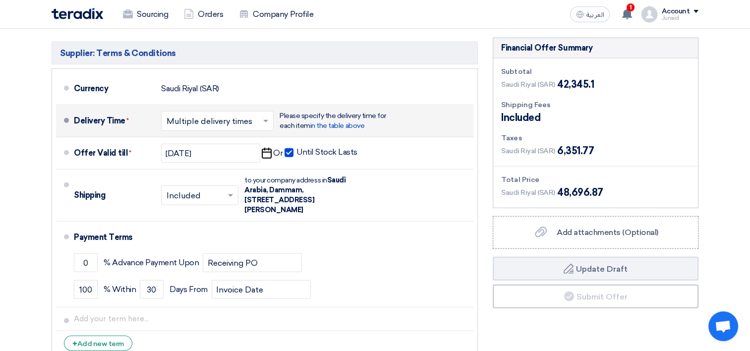
scroll to position [2559, 0]
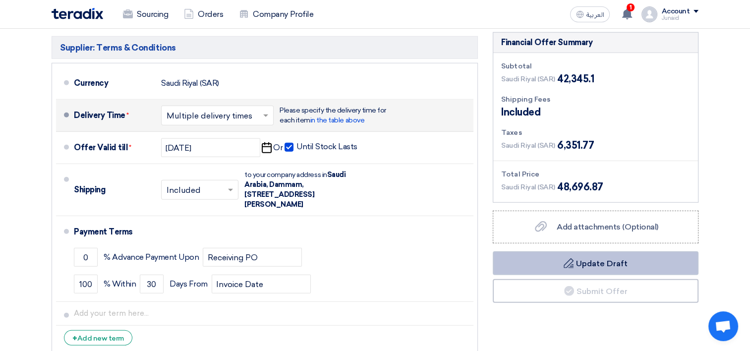
click at [601, 251] on button "Draft Update Draft" at bounding box center [596, 263] width 206 height 24
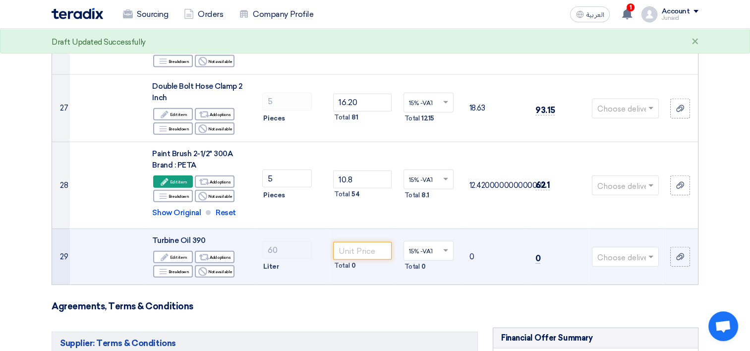
scroll to position [2262, 0]
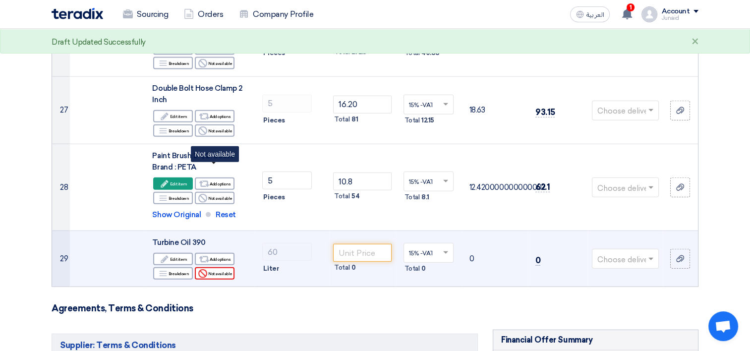
click at [221, 267] on div "Reject Not available" at bounding box center [215, 273] width 40 height 12
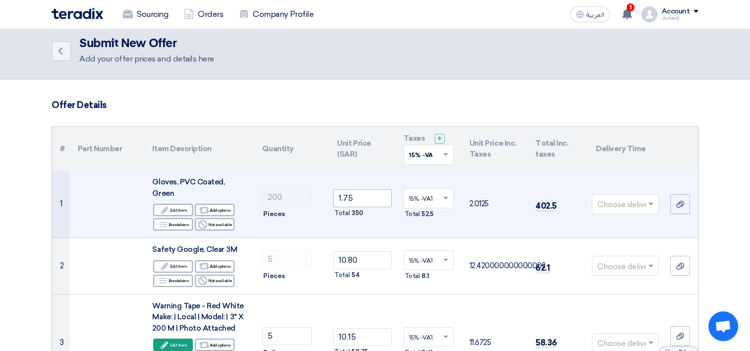
scroll to position [0, 0]
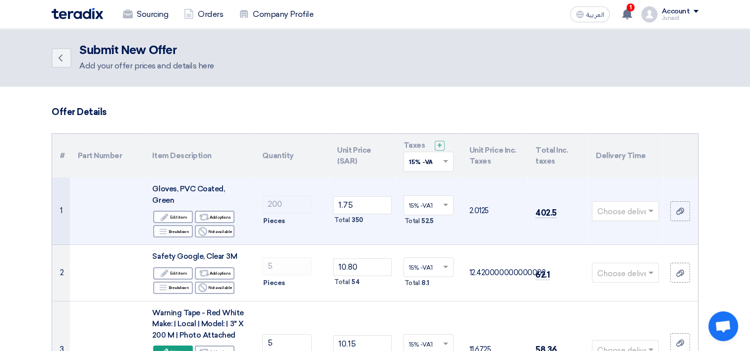
click at [652, 208] on span at bounding box center [652, 210] width 12 height 11
click at [608, 226] on span "1-2 Days (Stock)" at bounding box center [625, 230] width 57 height 9
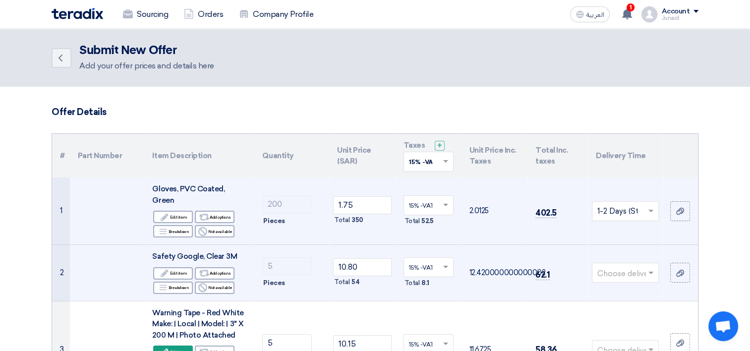
click at [646, 267] on span at bounding box center [652, 272] width 12 height 11
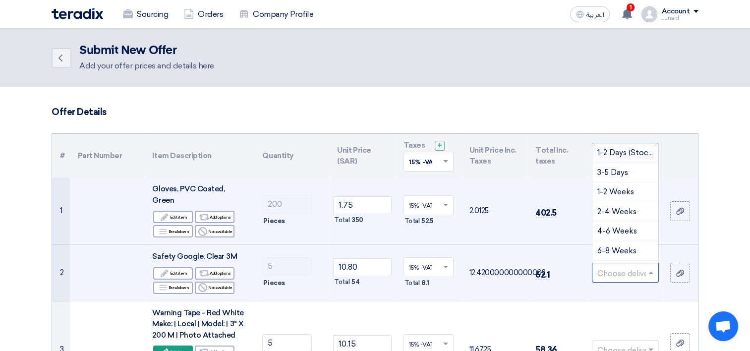
click at [624, 148] on span "1-2 Days (Stock)" at bounding box center [625, 152] width 57 height 9
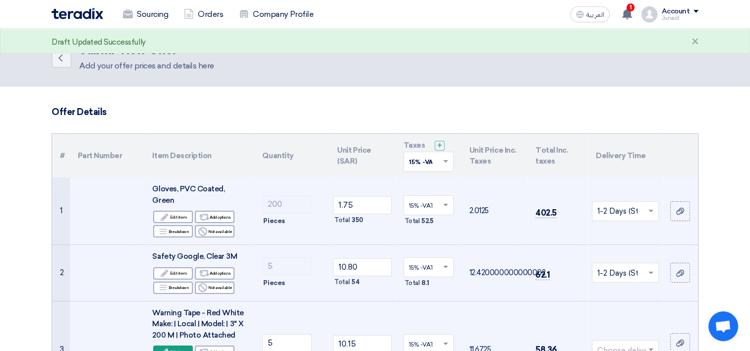
click at [630, 342] on input "text" at bounding box center [620, 350] width 46 height 16
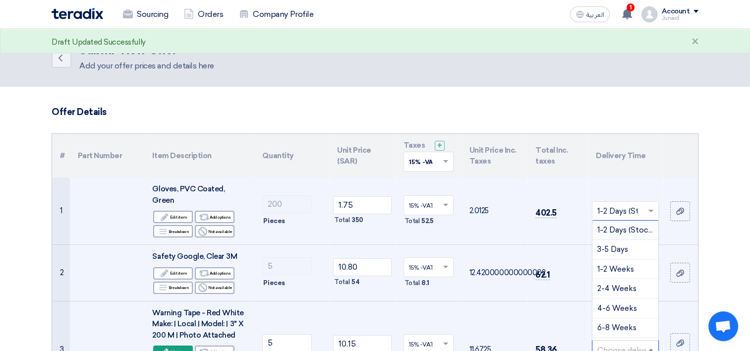
click at [613, 225] on span "1-2 Days (Stock)" at bounding box center [625, 229] width 57 height 9
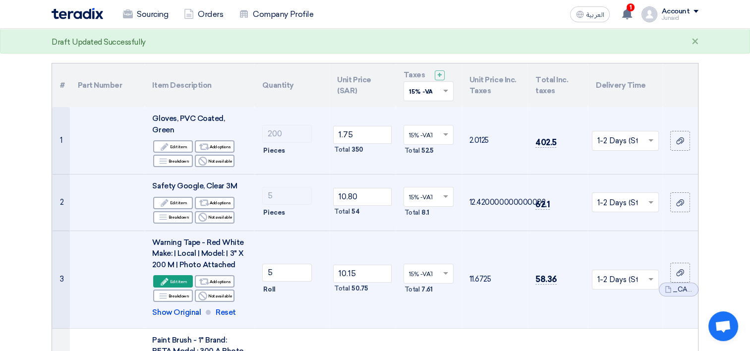
scroll to position [149, 0]
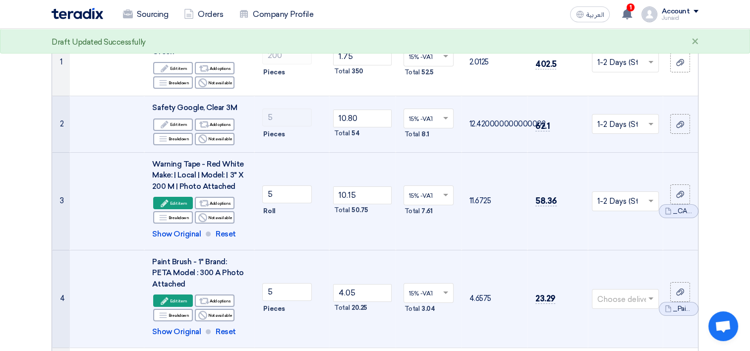
click at [620, 291] on input "text" at bounding box center [620, 299] width 46 height 16
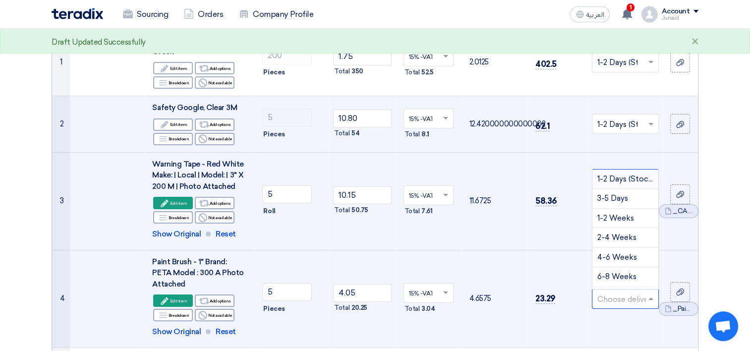
click at [612, 174] on span "1-2 Days (Stock)" at bounding box center [625, 178] width 57 height 9
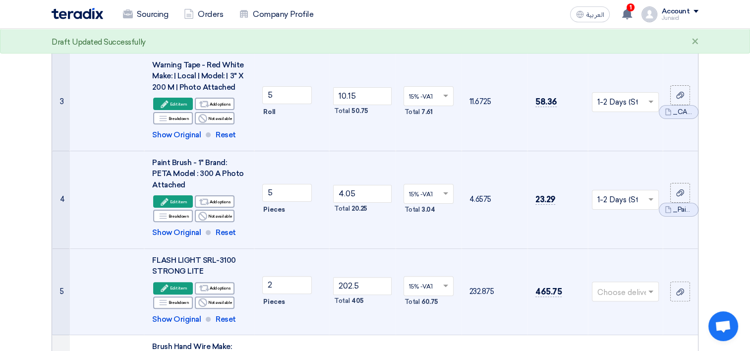
scroll to position [347, 0]
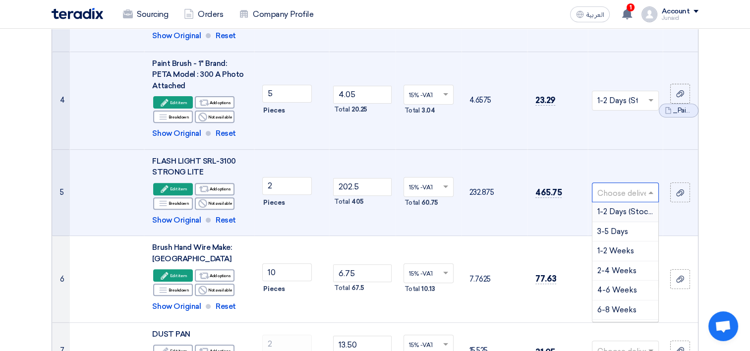
click at [635, 185] on input "text" at bounding box center [620, 193] width 46 height 16
click at [619, 207] on span "1-2 Days (Stock)" at bounding box center [625, 211] width 57 height 9
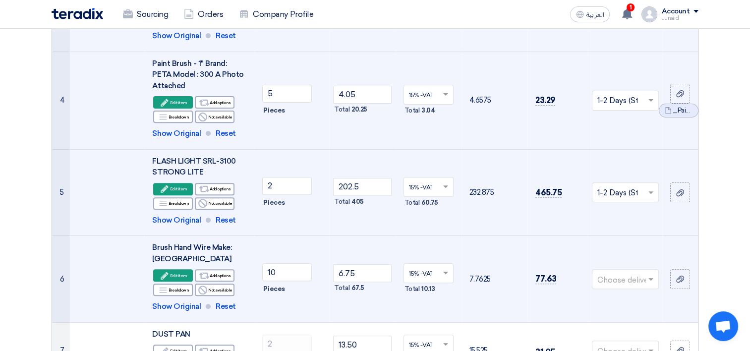
click at [622, 272] on input "text" at bounding box center [620, 280] width 46 height 16
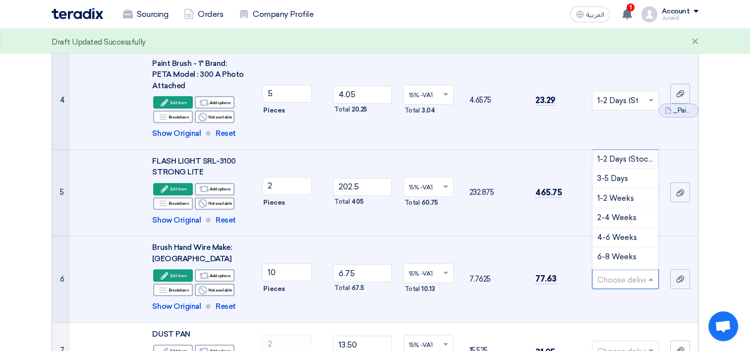
drag, startPoint x: 624, startPoint y: 148, endPoint x: 630, endPoint y: 169, distance: 21.5
click at [625, 155] on span "1-2 Days (Stock)" at bounding box center [625, 159] width 57 height 9
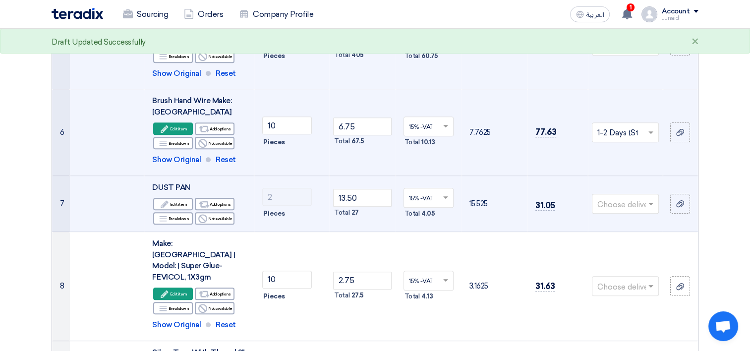
scroll to position [496, 0]
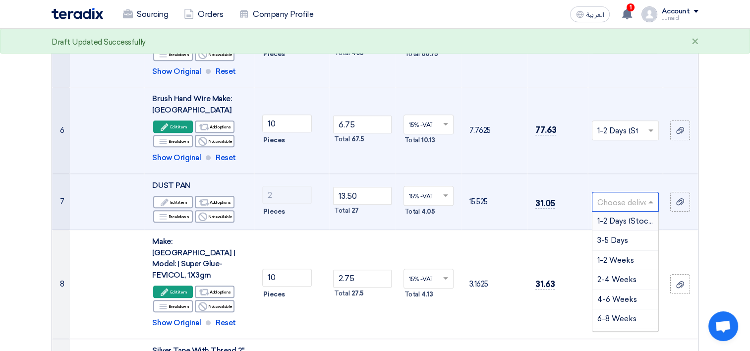
click at [628, 194] on input "text" at bounding box center [620, 202] width 46 height 16
click at [612, 217] on span "1-2 Days (Stock)" at bounding box center [625, 221] width 57 height 9
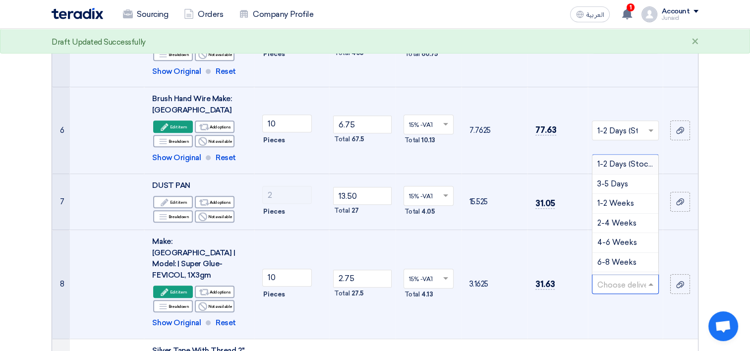
click at [614, 277] on input "text" at bounding box center [620, 285] width 46 height 16
click at [609, 160] on span "1-2 Days (Stock)" at bounding box center [625, 164] width 57 height 9
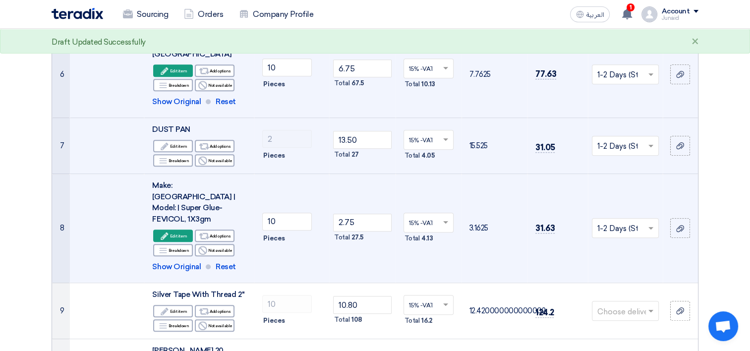
scroll to position [644, 0]
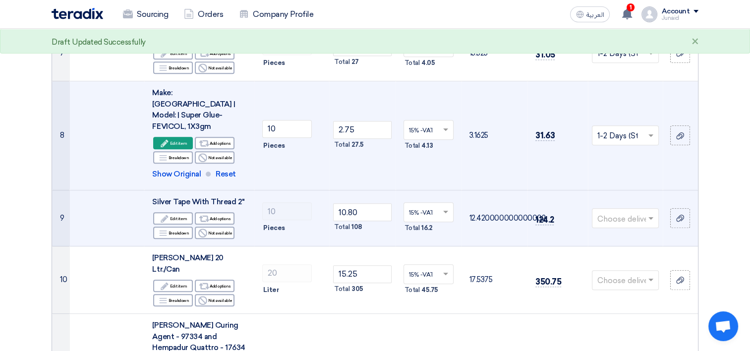
click at [618, 211] on input "text" at bounding box center [620, 219] width 46 height 16
click at [618, 233] on span "1-2 Days (Stock)" at bounding box center [625, 237] width 57 height 9
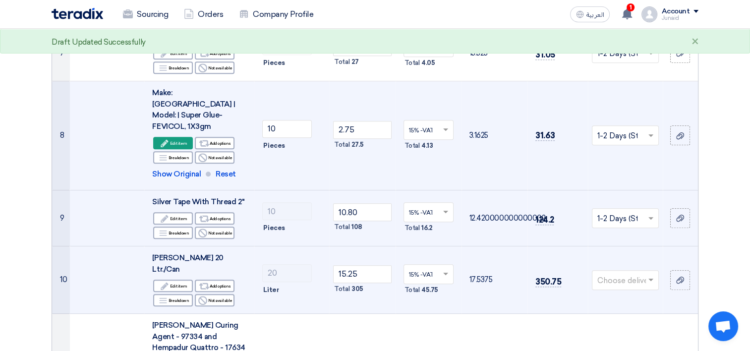
click at [618, 273] on input "text" at bounding box center [620, 281] width 46 height 16
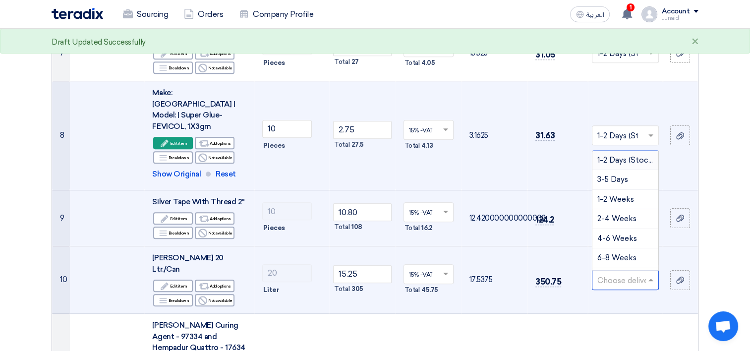
click at [610, 156] on span "1-2 Days (Stock)" at bounding box center [625, 160] width 57 height 9
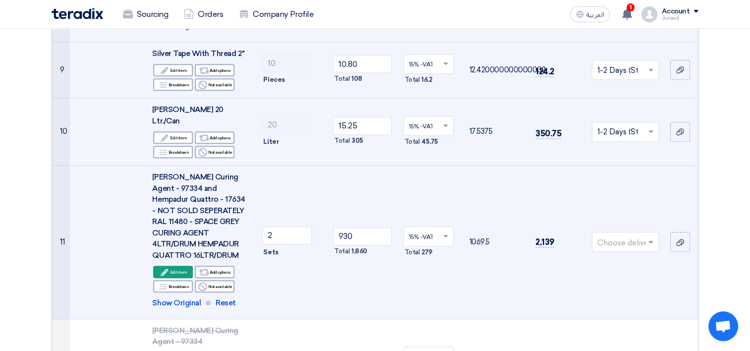
scroll to position [793, 0]
click at [630, 234] on input "text" at bounding box center [620, 242] width 46 height 16
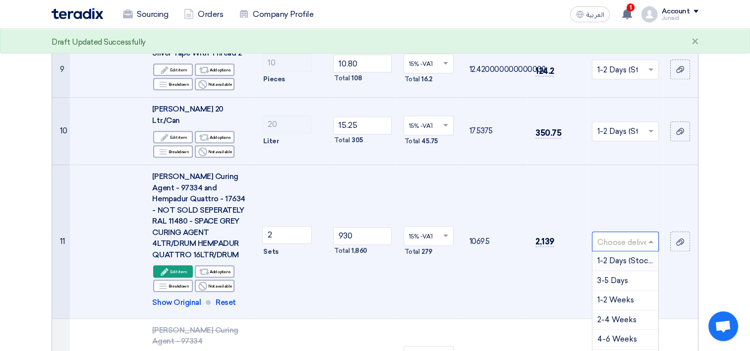
click at [611, 256] on span "1-2 Days (Stock)" at bounding box center [625, 260] width 57 height 9
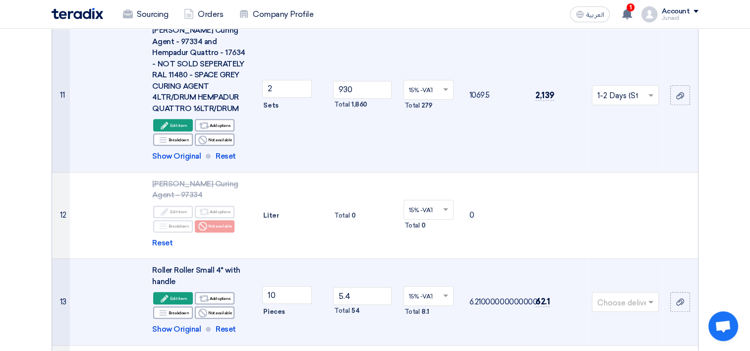
scroll to position [942, 0]
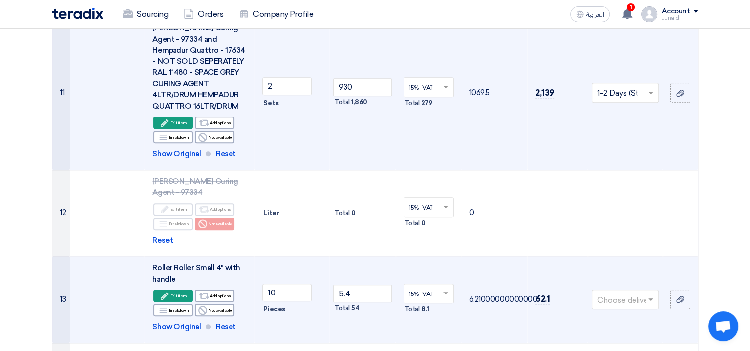
click at [616, 292] on input "text" at bounding box center [620, 300] width 46 height 16
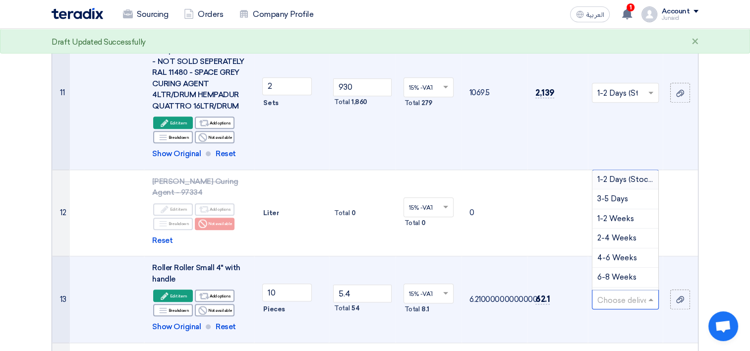
click at [603, 170] on div "1-2 Days (Stock)" at bounding box center [625, 180] width 66 height 20
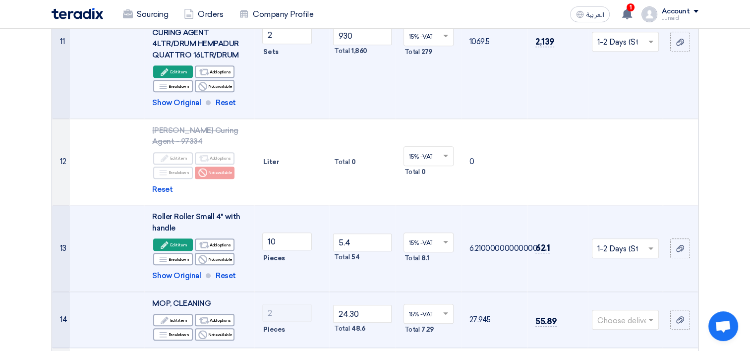
scroll to position [1090, 0]
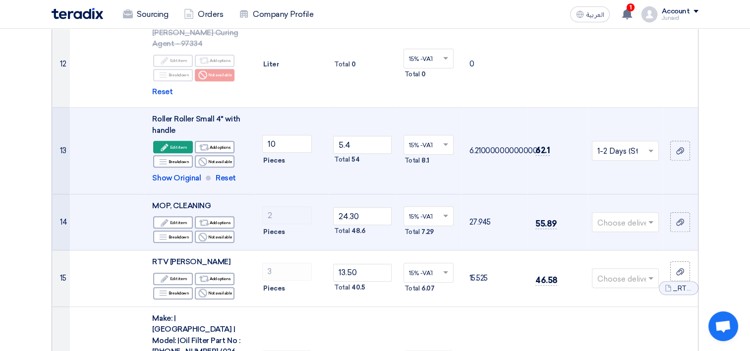
click at [618, 215] on input "text" at bounding box center [620, 223] width 46 height 16
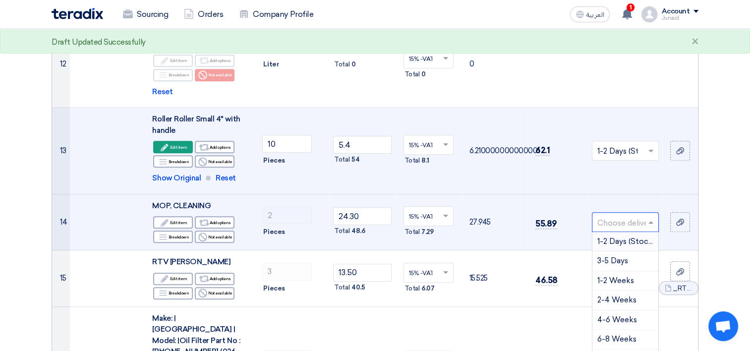
click at [612, 237] on span "1-2 Days (Stock)" at bounding box center [625, 241] width 57 height 9
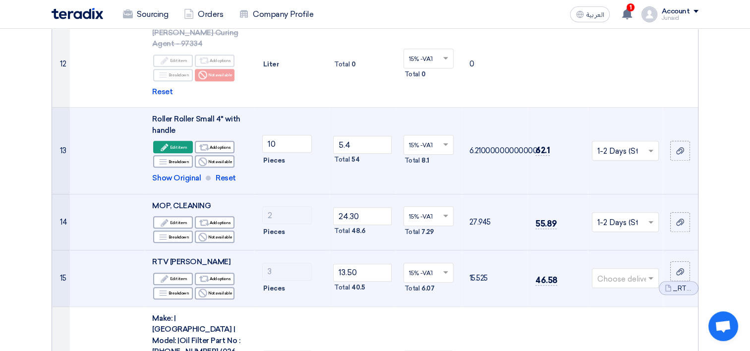
click at [615, 271] on input "text" at bounding box center [620, 279] width 46 height 16
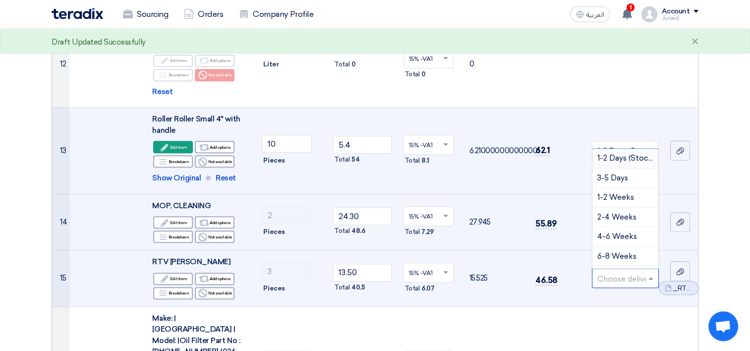
click at [624, 154] on span "1-2 Days (Stock)" at bounding box center [625, 158] width 57 height 9
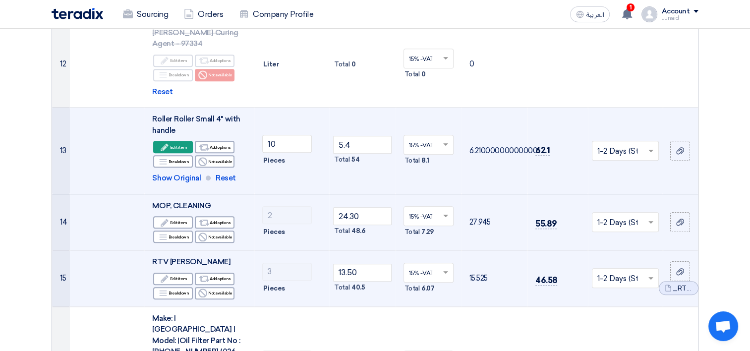
scroll to position [1140, 0]
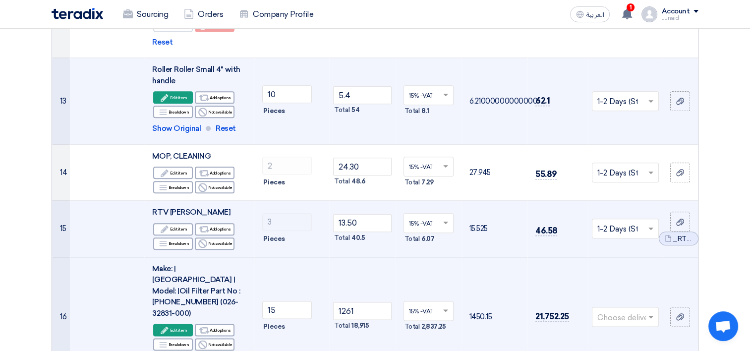
click at [612, 309] on div at bounding box center [625, 317] width 66 height 16
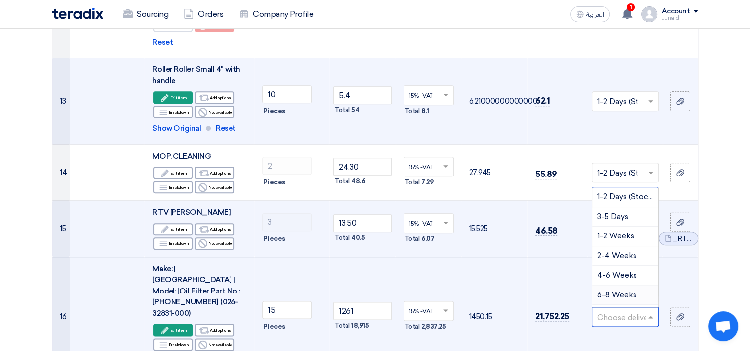
click at [622, 290] on span "6-8 Weeks" at bounding box center [616, 294] width 39 height 9
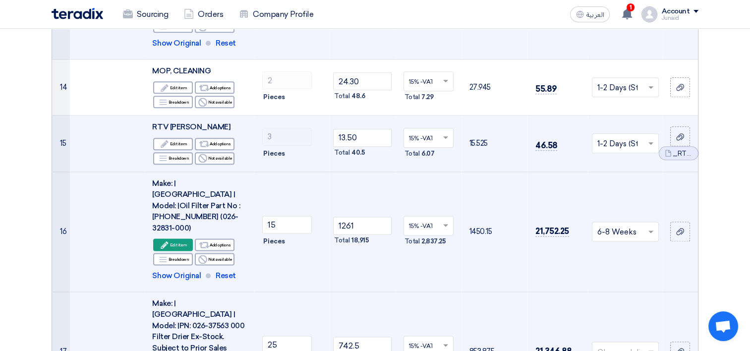
scroll to position [1239, 0]
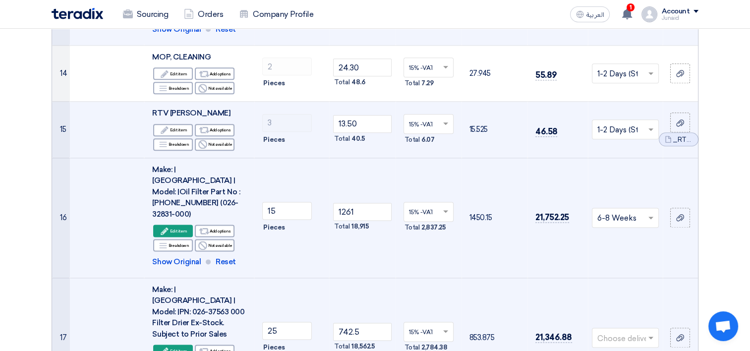
click at [612, 331] on input "text" at bounding box center [620, 339] width 46 height 16
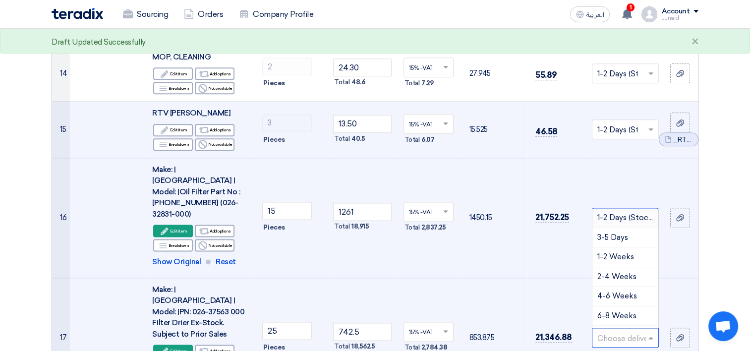
click at [617, 208] on div "1-2 Days (Stock)" at bounding box center [625, 218] width 66 height 20
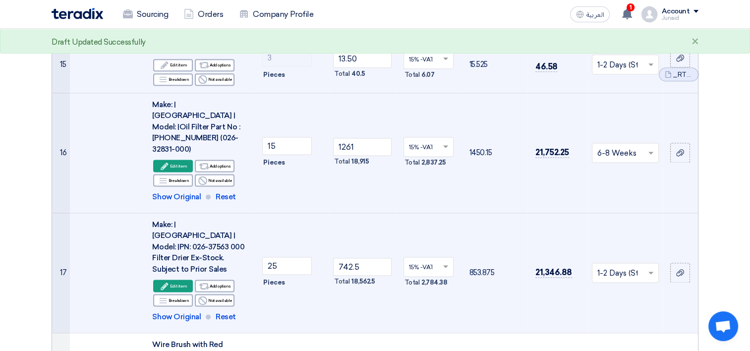
scroll to position [1388, 0]
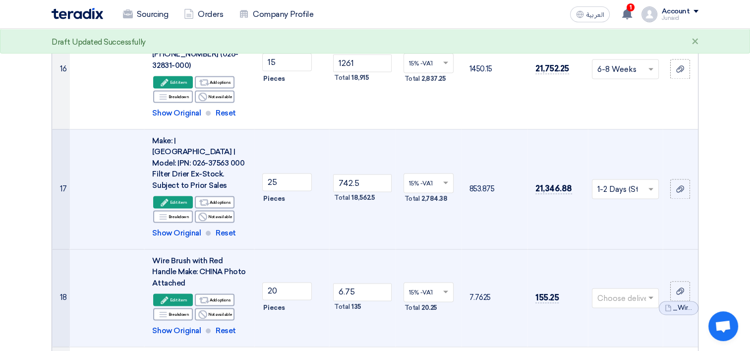
click at [620, 290] on input "text" at bounding box center [620, 298] width 46 height 16
click at [619, 313] on span "1-2 Days (Stock)" at bounding box center [625, 317] width 57 height 9
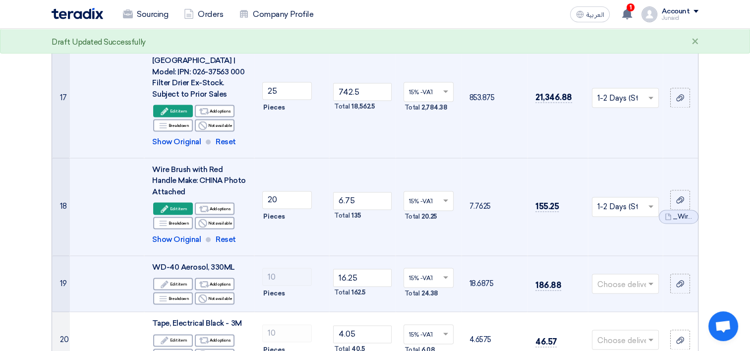
scroll to position [1487, 0]
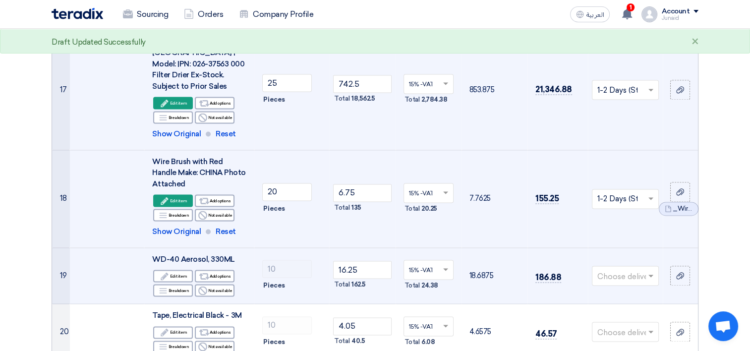
click at [618, 268] on input "text" at bounding box center [620, 276] width 46 height 16
click at [616, 290] on span "1-2 Days (Stock)" at bounding box center [625, 294] width 57 height 9
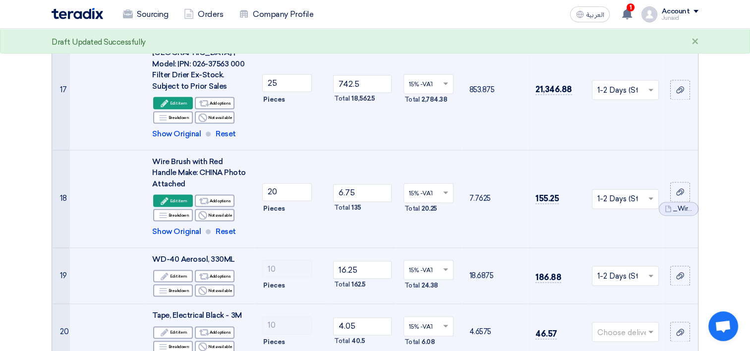
click at [615, 325] on input "text" at bounding box center [620, 333] width 46 height 16
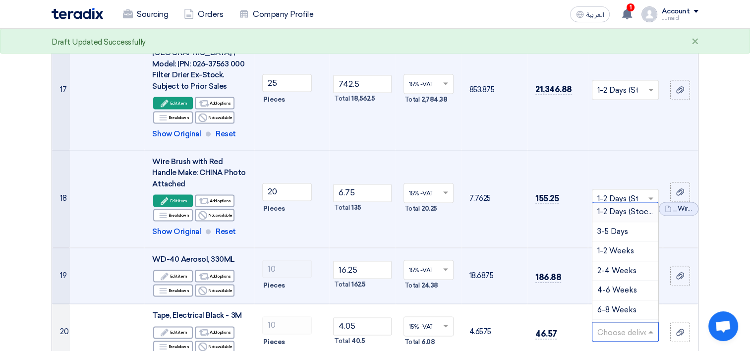
click at [623, 207] on span "1-2 Days (Stock)" at bounding box center [625, 211] width 57 height 9
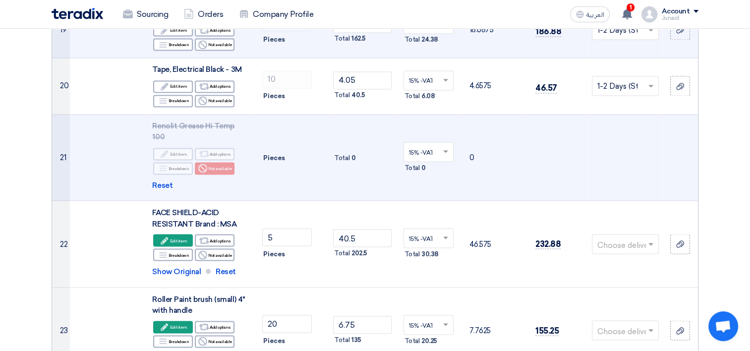
scroll to position [1734, 0]
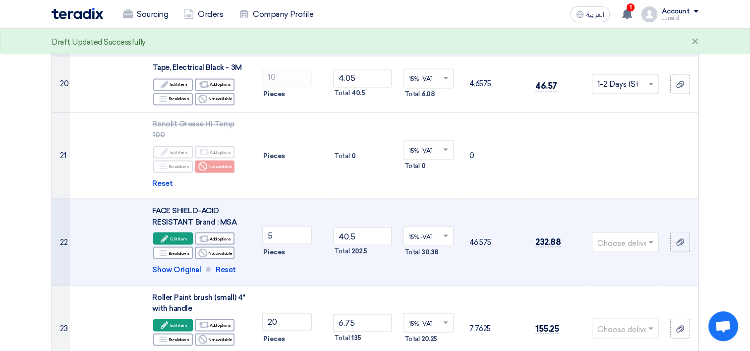
click at [624, 234] on input "text" at bounding box center [620, 242] width 46 height 16
click at [620, 257] on span "1-2 Days (Stock)" at bounding box center [625, 261] width 57 height 9
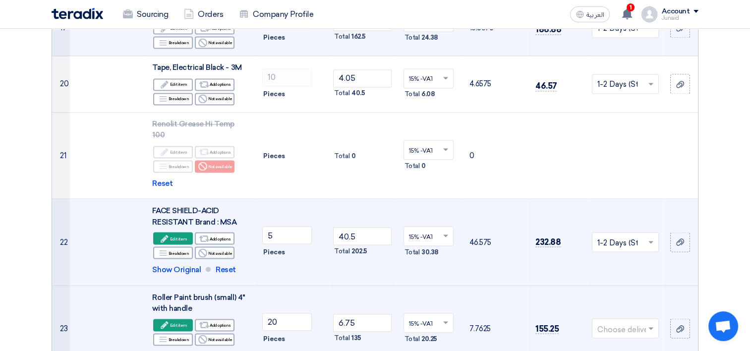
drag, startPoint x: 620, startPoint y: 226, endPoint x: 620, endPoint y: 231, distance: 5.0
click at [620, 285] on td "Choose delivery time ..." at bounding box center [625, 328] width 75 height 87
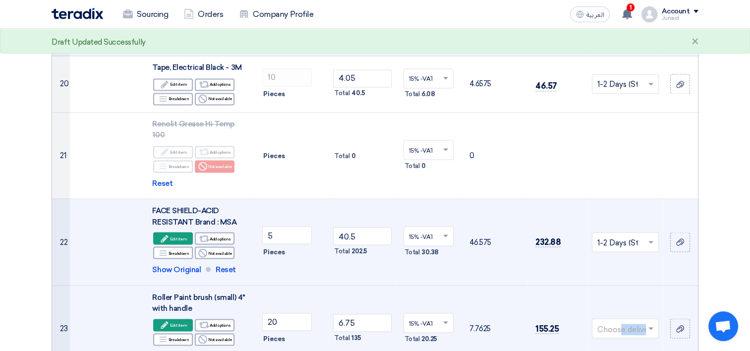
drag, startPoint x: 620, startPoint y: 231, endPoint x: 611, endPoint y: 244, distance: 16.3
click at [611, 321] on input "text" at bounding box center [620, 329] width 46 height 16
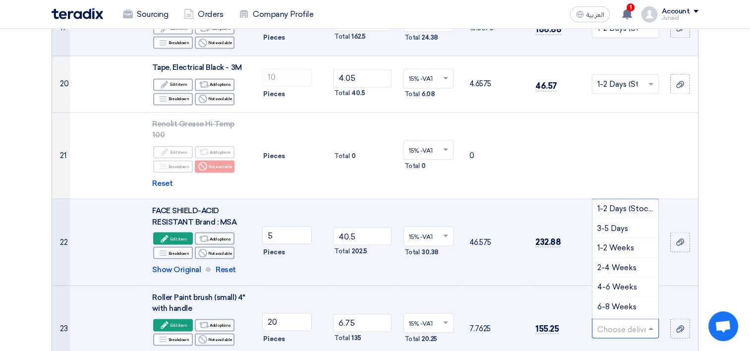
click at [607, 204] on span "1-2 Days (Stock)" at bounding box center [625, 208] width 57 height 9
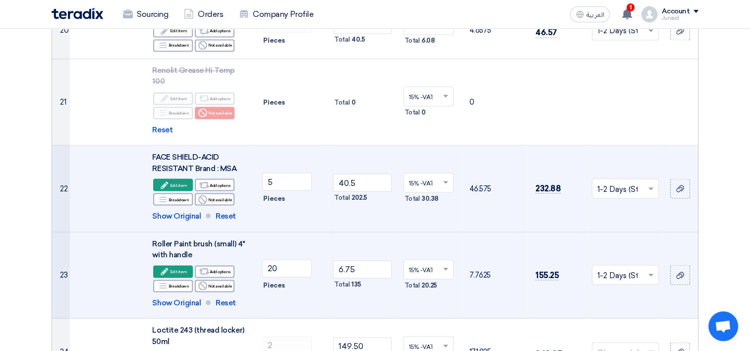
scroll to position [1883, 0]
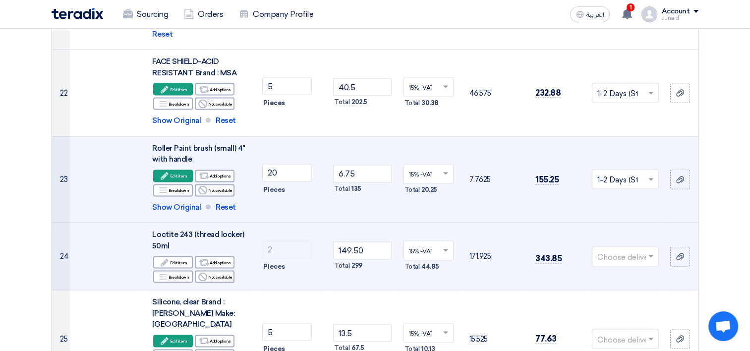
click at [631, 249] on input "text" at bounding box center [620, 257] width 46 height 16
click at [631, 286] on div "3-5 Days" at bounding box center [625, 296] width 66 height 20
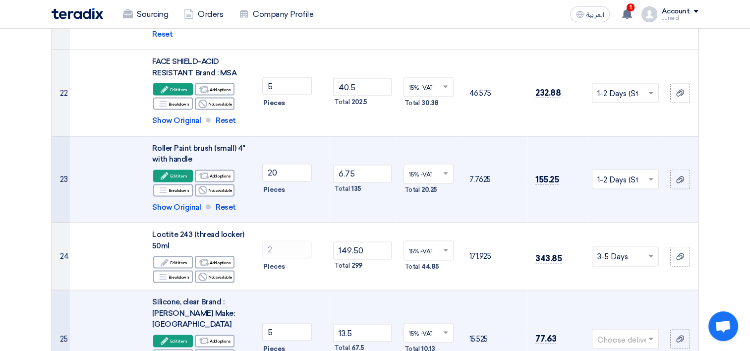
click at [621, 332] on input "text" at bounding box center [620, 340] width 46 height 16
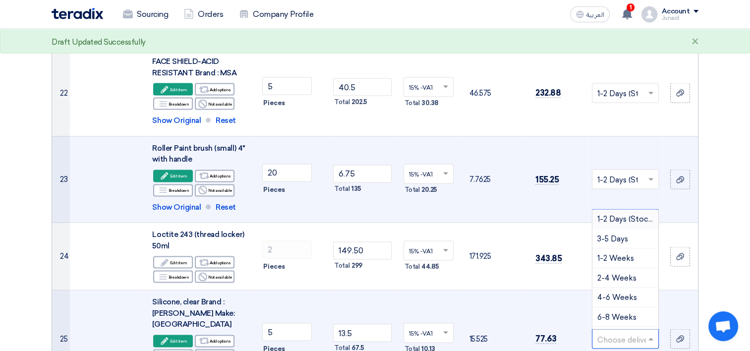
click at [619, 215] on span "1-2 Days (Stock)" at bounding box center [625, 219] width 57 height 9
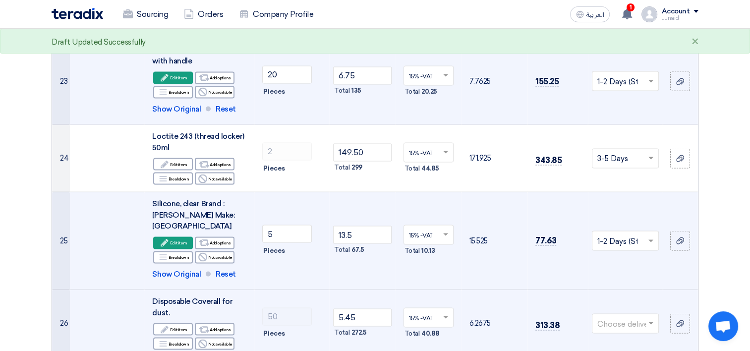
scroll to position [1982, 0]
click at [629, 315] on input "text" at bounding box center [620, 323] width 46 height 16
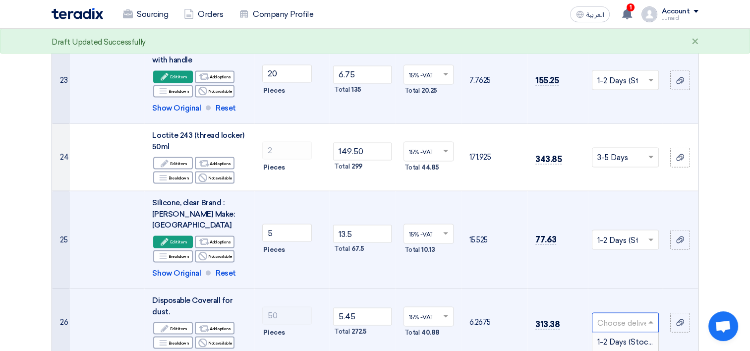
click at [616, 337] on span "1-2 Days (Stock)" at bounding box center [625, 341] width 57 height 9
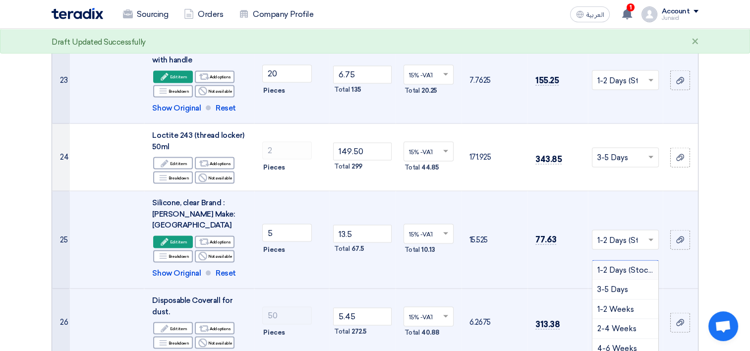
click at [610, 261] on div "1-2 Days (Stock)" at bounding box center [625, 271] width 66 height 20
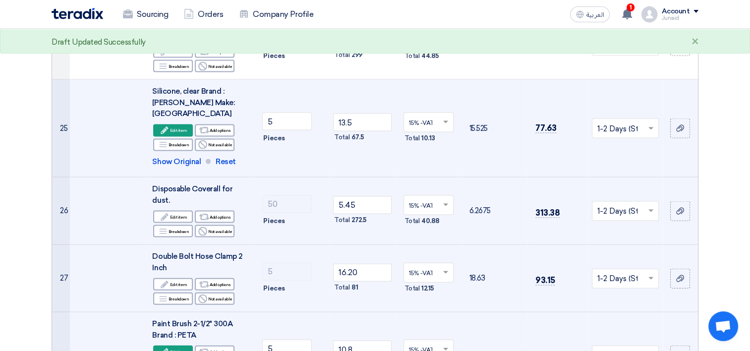
scroll to position [2180, 0]
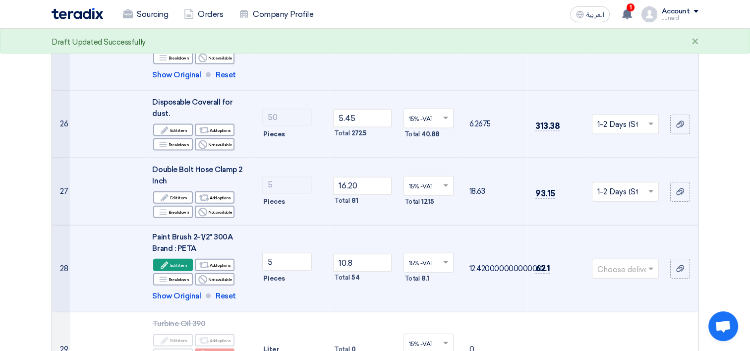
click at [612, 261] on input "text" at bounding box center [620, 269] width 46 height 16
click at [614, 283] on span "1-2 Days (Stock)" at bounding box center [625, 287] width 57 height 9
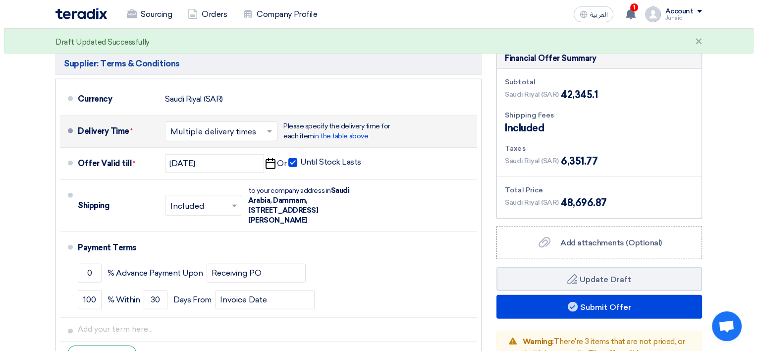
scroll to position [2577, 0]
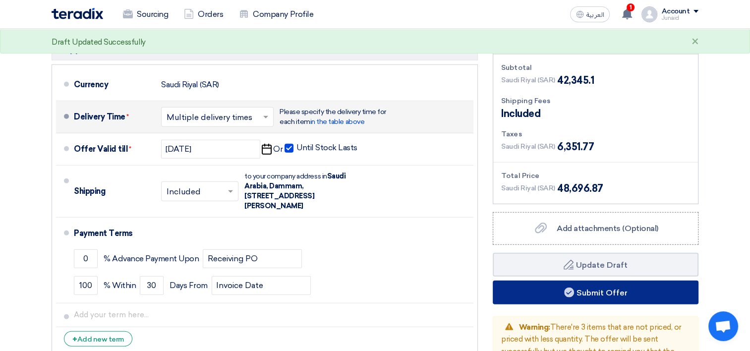
click at [594, 280] on button "Submit Offer" at bounding box center [596, 292] width 206 height 24
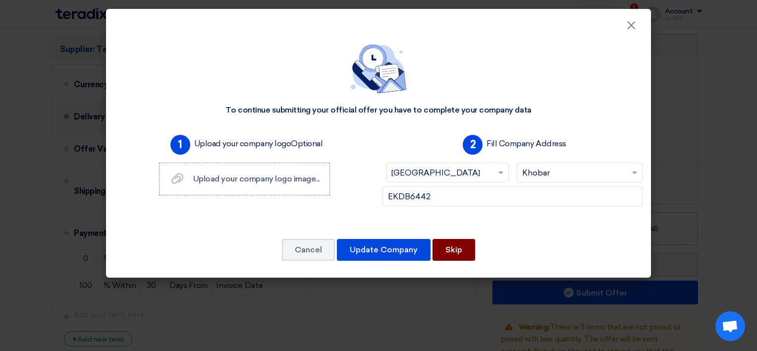
click at [457, 242] on button "Skip" at bounding box center [454, 250] width 43 height 22
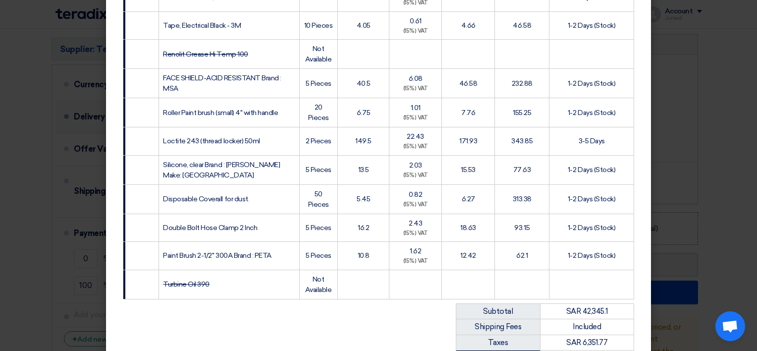
scroll to position [916, 0]
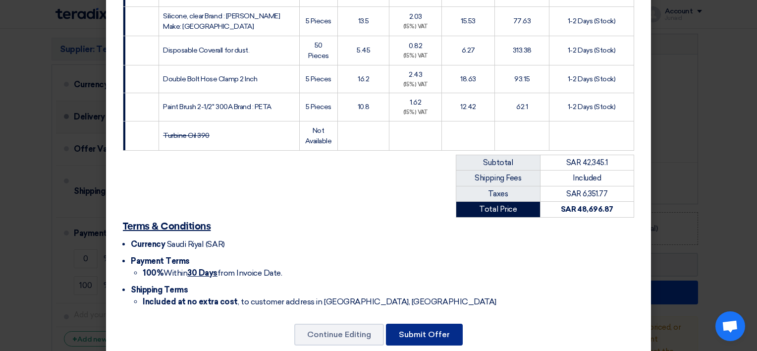
click at [434, 324] on button "Submit Offer" at bounding box center [424, 335] width 77 height 22
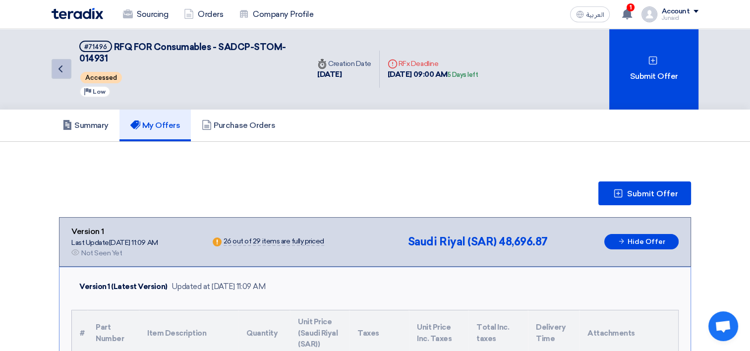
click at [60, 68] on icon "Back" at bounding box center [61, 69] width 12 height 12
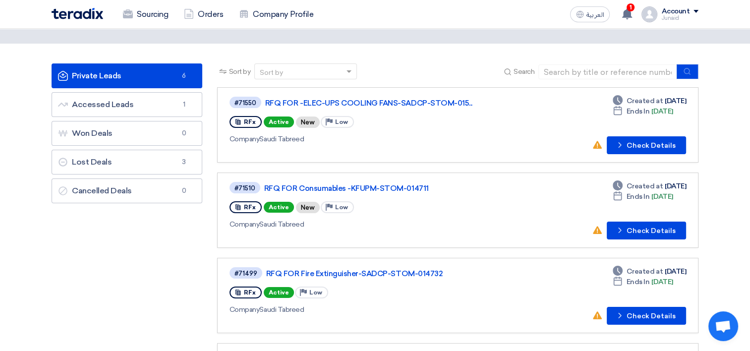
scroll to position [50, 0]
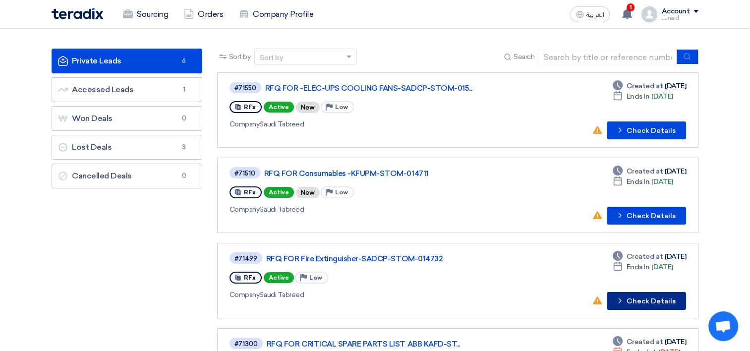
click at [618, 304] on button "Check details Check Details" at bounding box center [646, 301] width 79 height 18
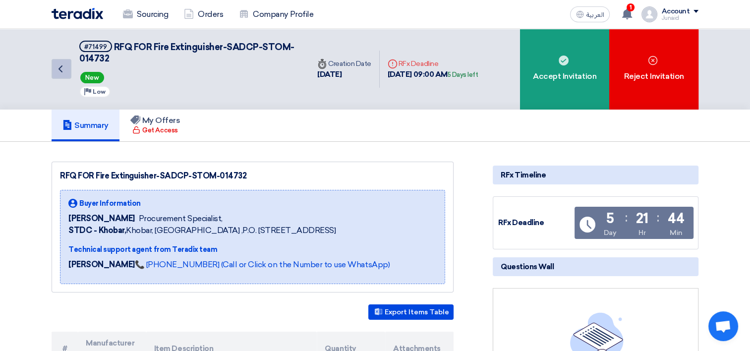
click at [60, 69] on icon "Back" at bounding box center [61, 69] width 12 height 12
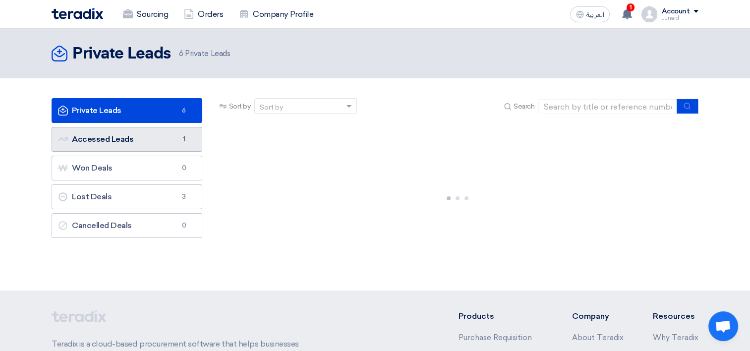
click at [131, 147] on link "Accessed Leads Accessed Leads 1" at bounding box center [127, 139] width 151 height 25
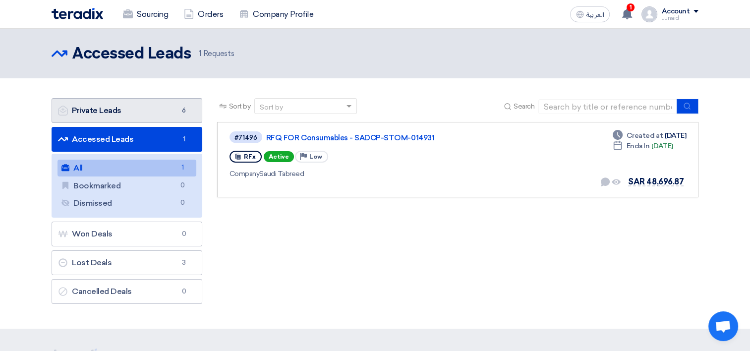
click at [95, 111] on link "Private Leads Private Leads 6" at bounding box center [127, 110] width 151 height 25
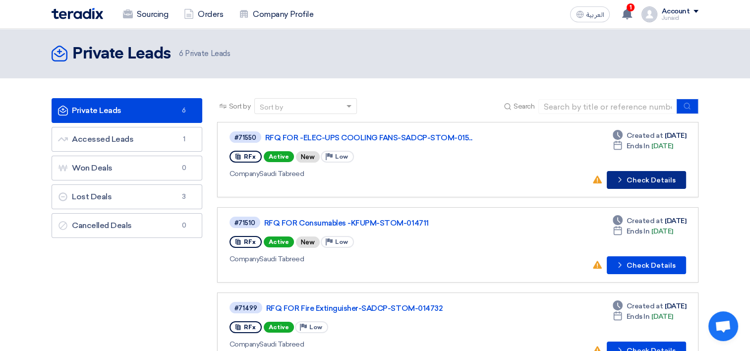
click at [617, 177] on icon "Check details" at bounding box center [619, 179] width 9 height 9
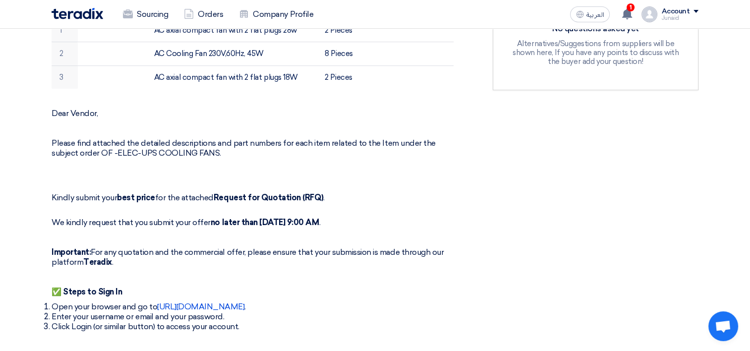
scroll to position [694, 0]
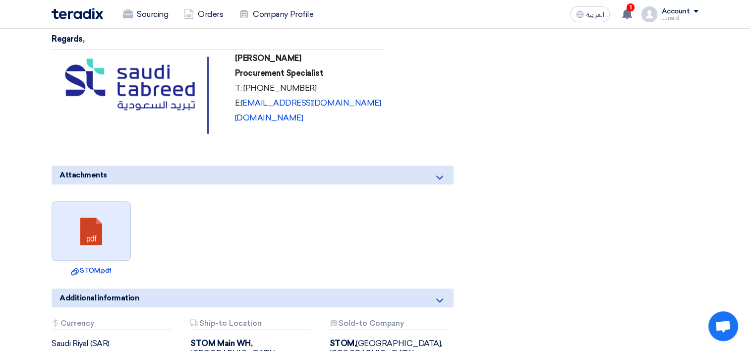
click at [88, 251] on link at bounding box center [91, 231] width 79 height 59
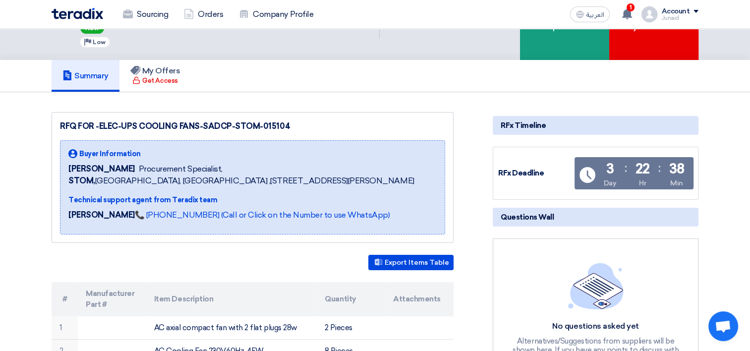
scroll to position [0, 0]
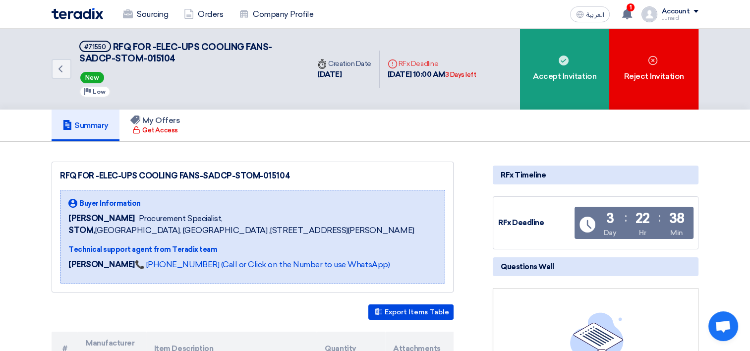
click at [148, 58] on span "RFQ FOR -ELEC-UPS COOLING FANS-SADCP-STOM-015104" at bounding box center [175, 53] width 193 height 22
drag, startPoint x: 172, startPoint y: 56, endPoint x: 81, endPoint y: 59, distance: 91.7
click at [81, 59] on span "RFQ FOR -ELEC-UPS COOLING FANS-SADCP-STOM-015104" at bounding box center [175, 53] width 193 height 22
copy span "SADCP-STOM-015104"
click at [675, 8] on div "Account" at bounding box center [675, 11] width 28 height 8
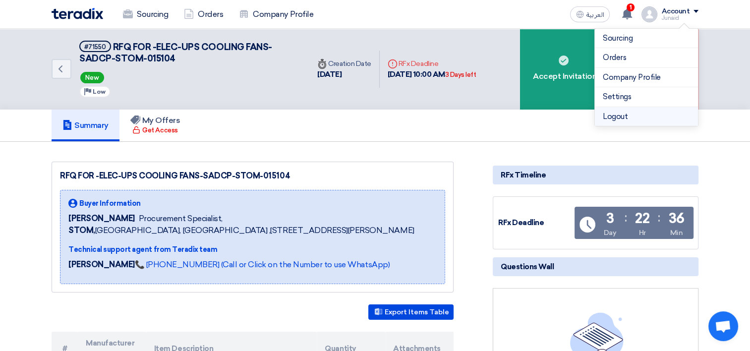
click at [618, 113] on li "Logout" at bounding box center [646, 116] width 103 height 19
